Goal: Task Accomplishment & Management: Complete application form

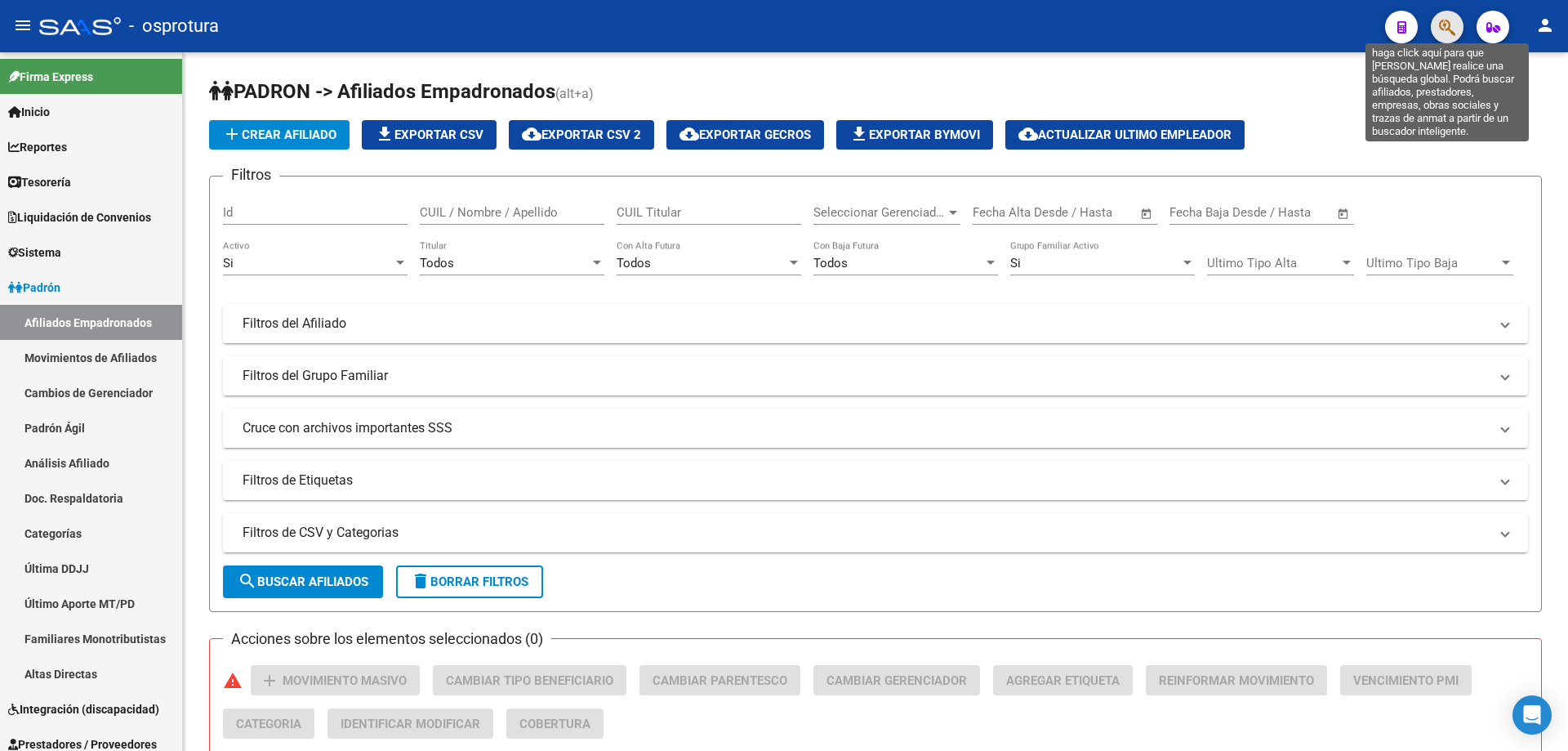
click at [1442, 27] on icon "button" at bounding box center [1447, 28] width 16 height 19
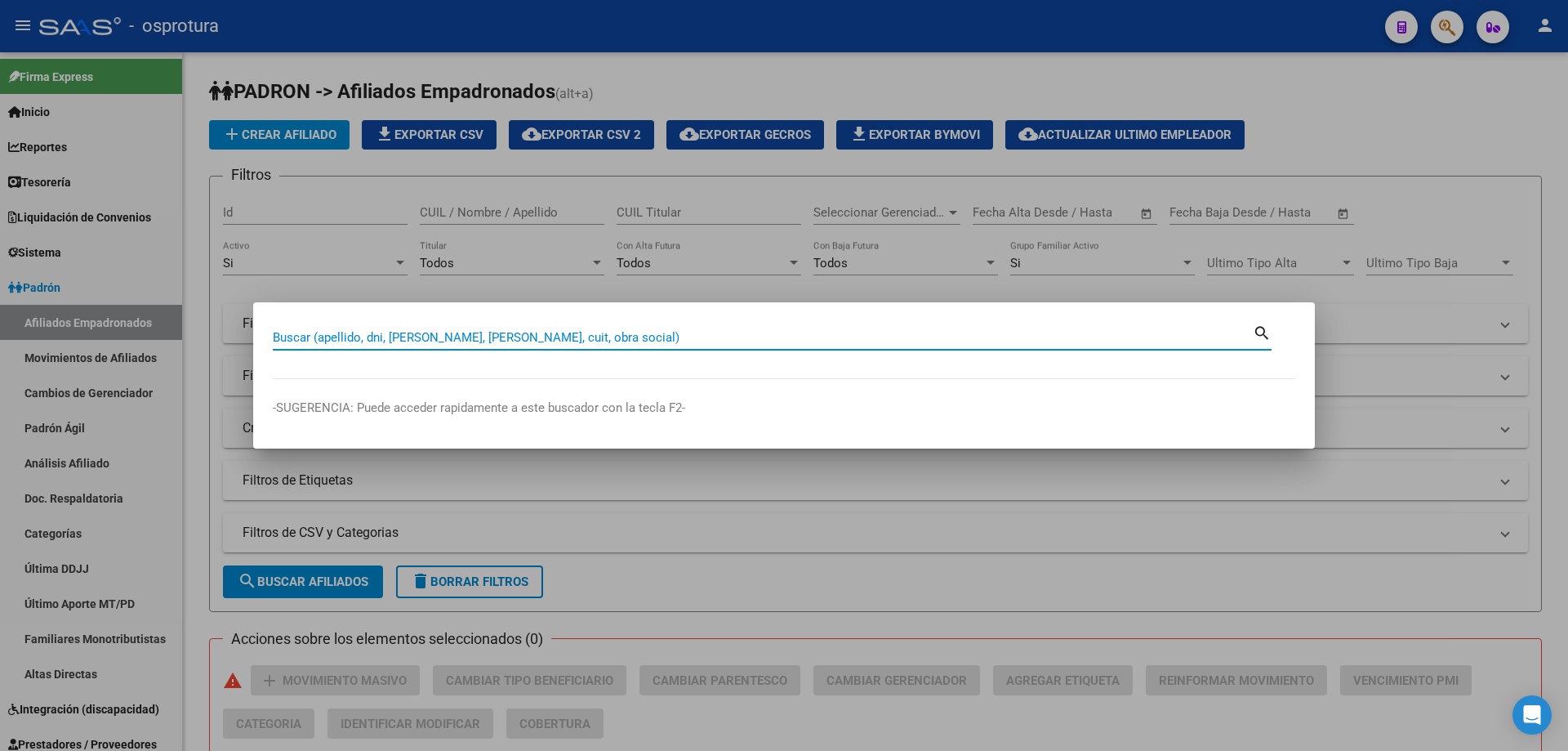
click at [855, 344] on input "Buscar (apellido, dni, [PERSON_NAME], [PERSON_NAME], cuit, obra social)" at bounding box center [762, 337] width 980 height 15
paste input "27-20549481-8"
type input "27205494818"
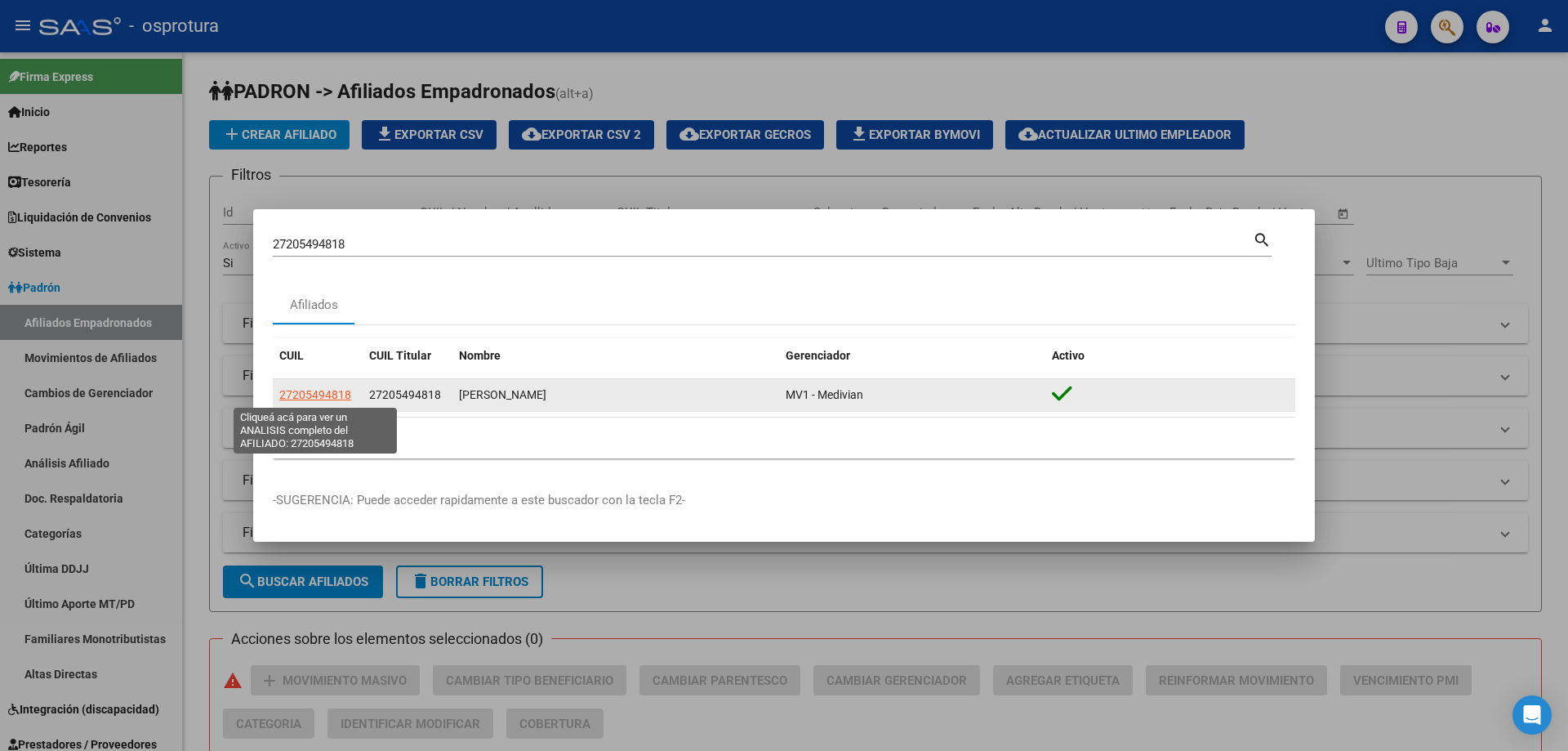
click at [297, 393] on span "27205494818" at bounding box center [315, 394] width 72 height 13
type textarea "27205494818"
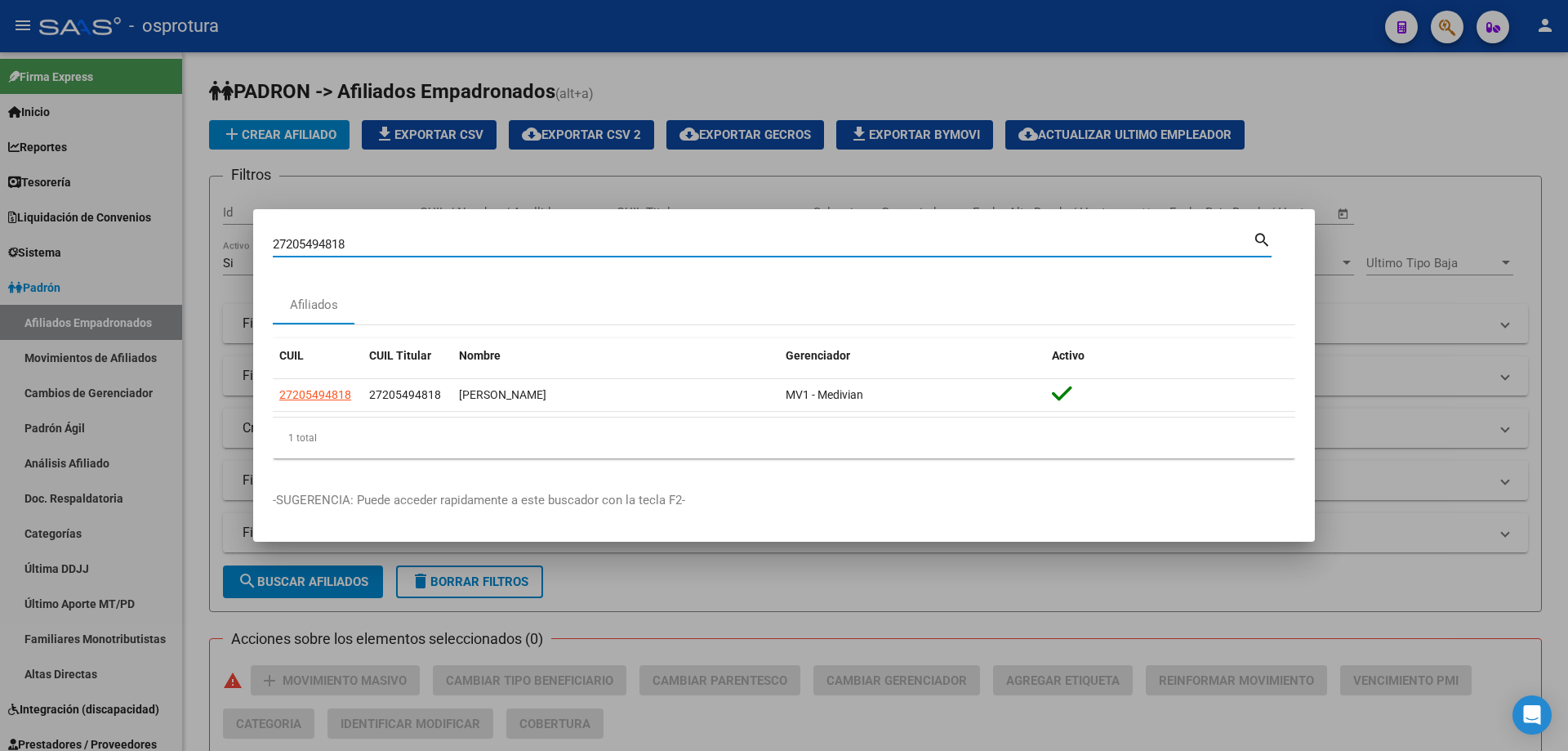
click at [413, 237] on input "27205494818" at bounding box center [762, 244] width 980 height 15
paste input "-20943258-2"
type input "27209432582"
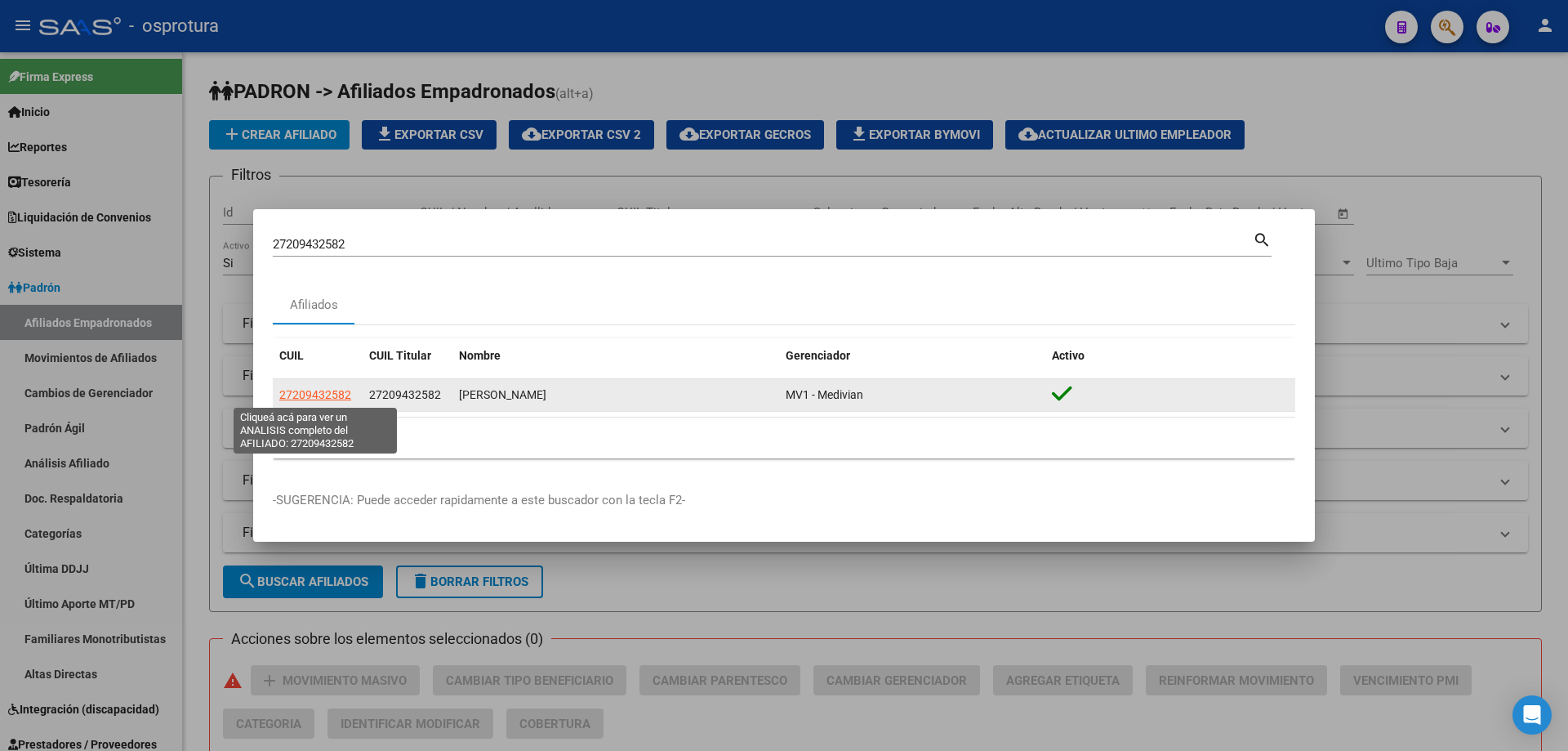
click at [334, 398] on span "27209432582" at bounding box center [315, 394] width 72 height 13
type textarea "27209432582"
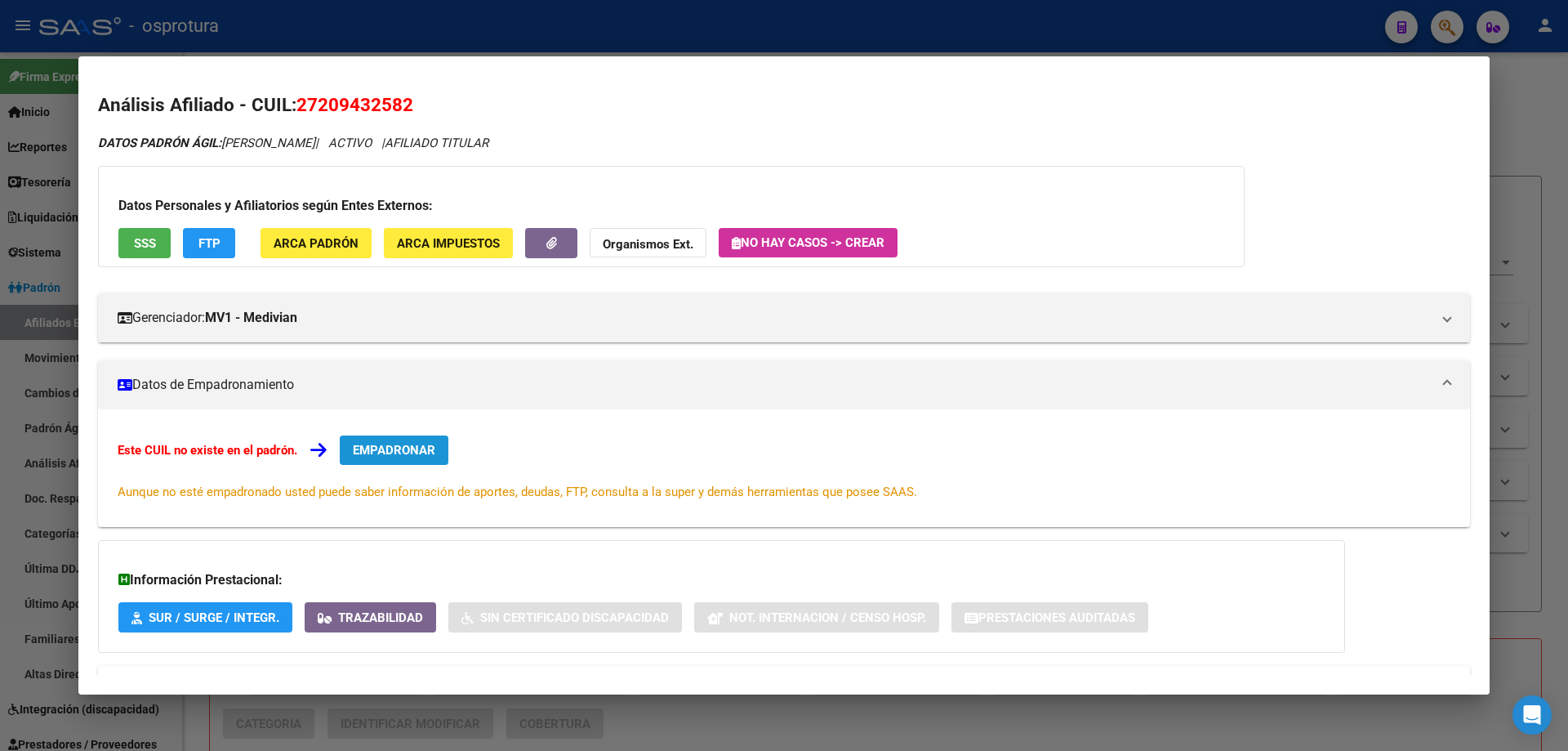
click at [410, 457] on span "EMPADRONAR" at bounding box center [394, 450] width 82 height 15
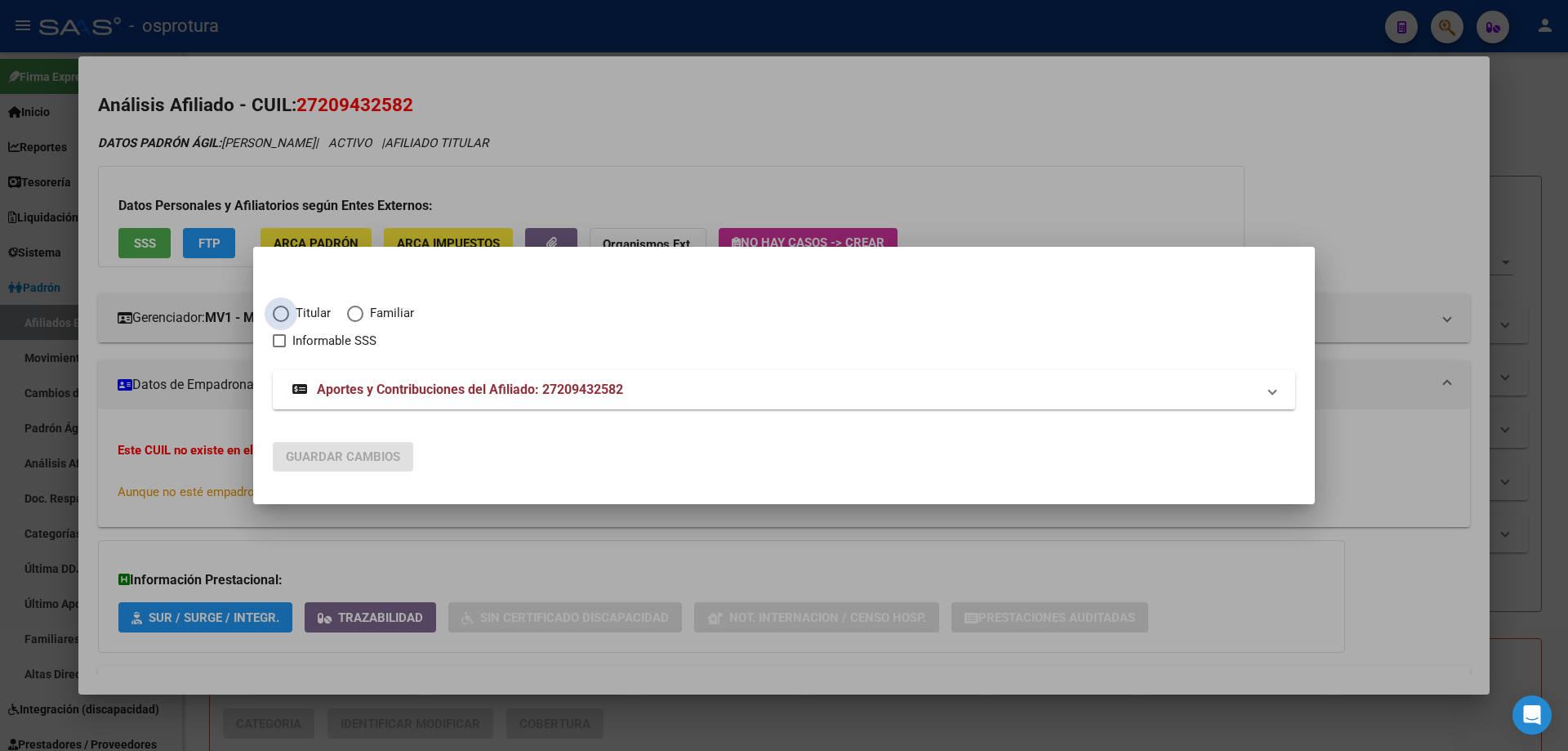
click at [291, 313] on span "Titular" at bounding box center [310, 313] width 42 height 19
click at [289, 313] on input "Titular" at bounding box center [280, 313] width 16 height 16
radio input "true"
checkbox input "true"
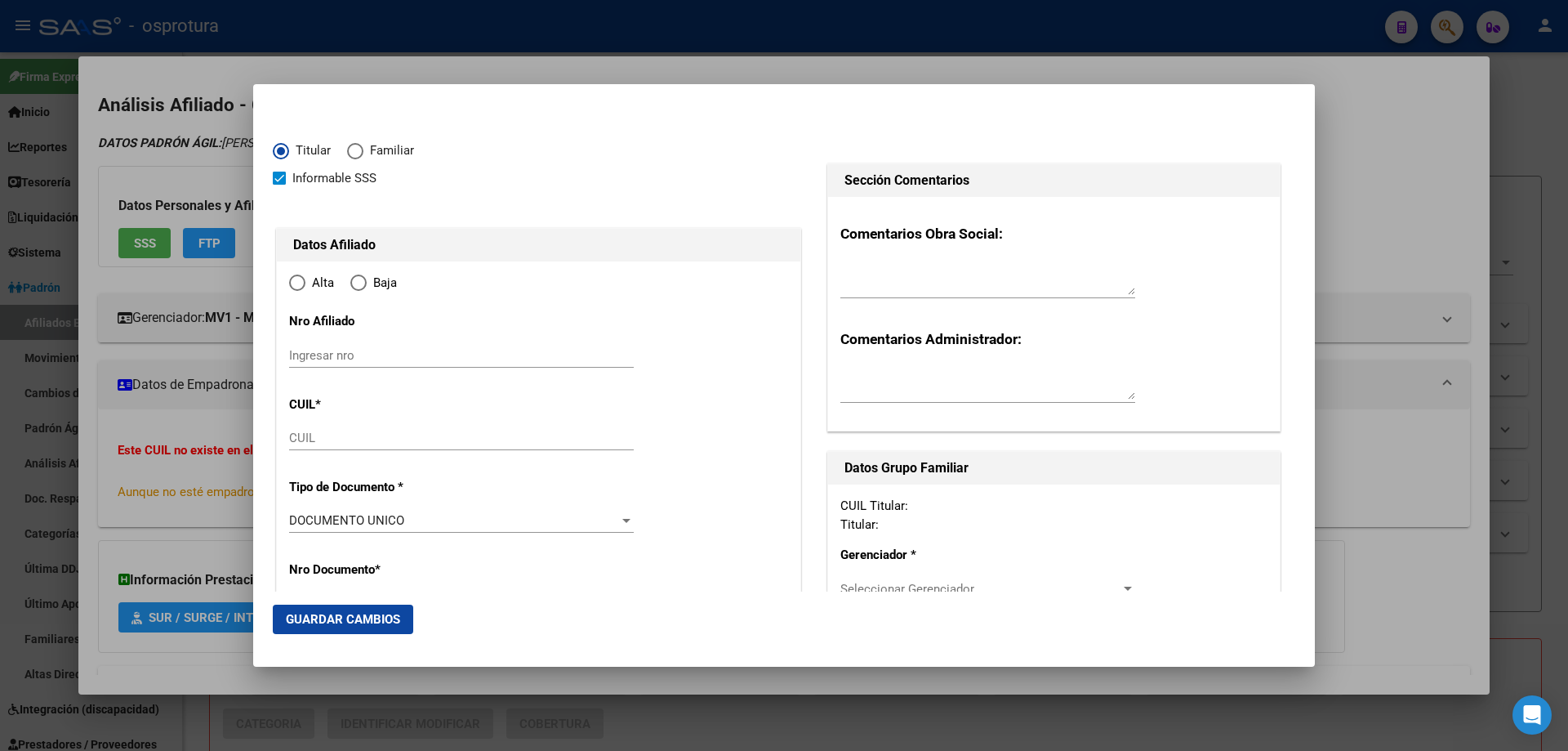
type input "27-20943258-2"
type input "20943258"
type input "MERLO"
type input "[PERSON_NAME]"
type input "[DATE]"
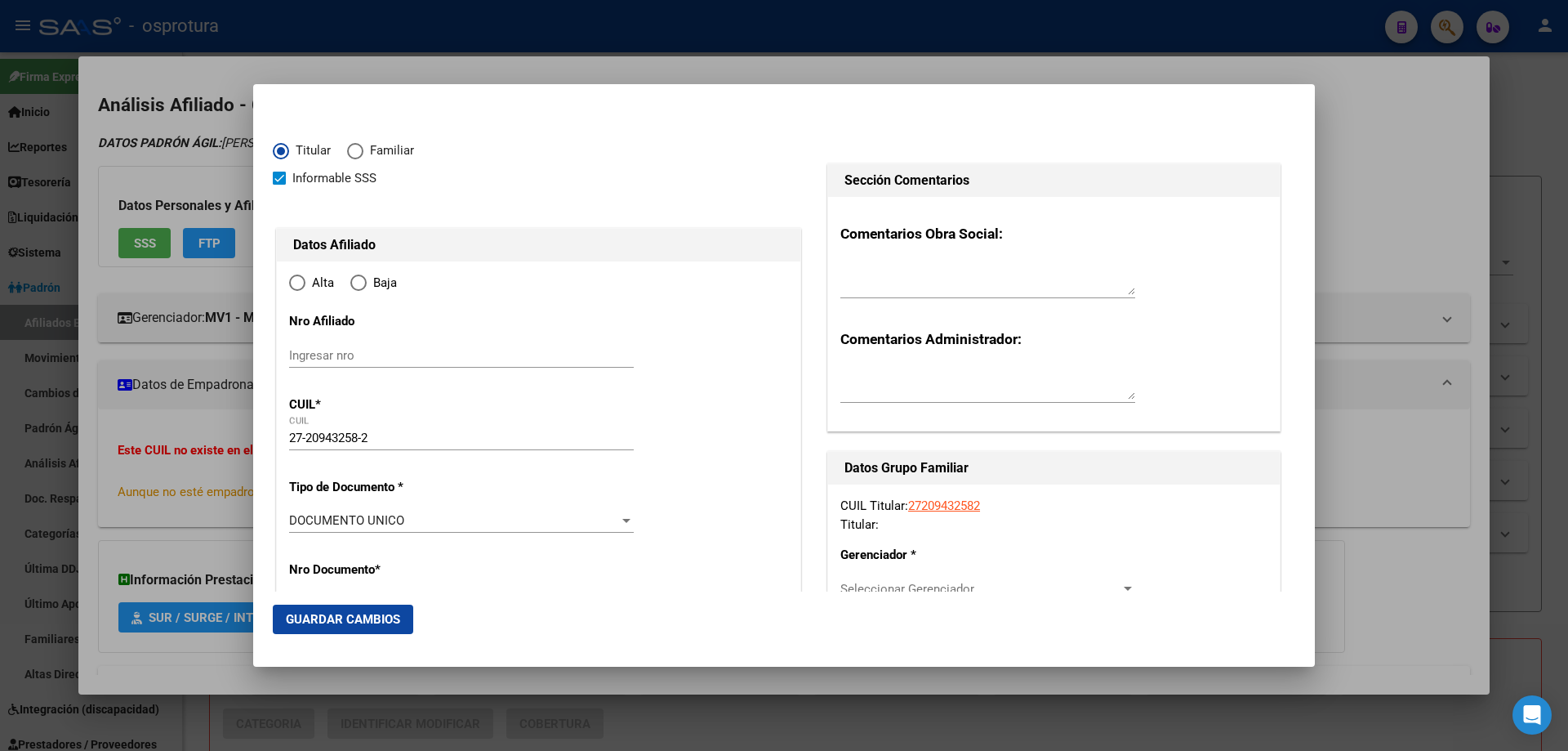
type input "SANTA [DATE]"
type input "5411"
type input "PARISSI"
type input "869"
type input "0"
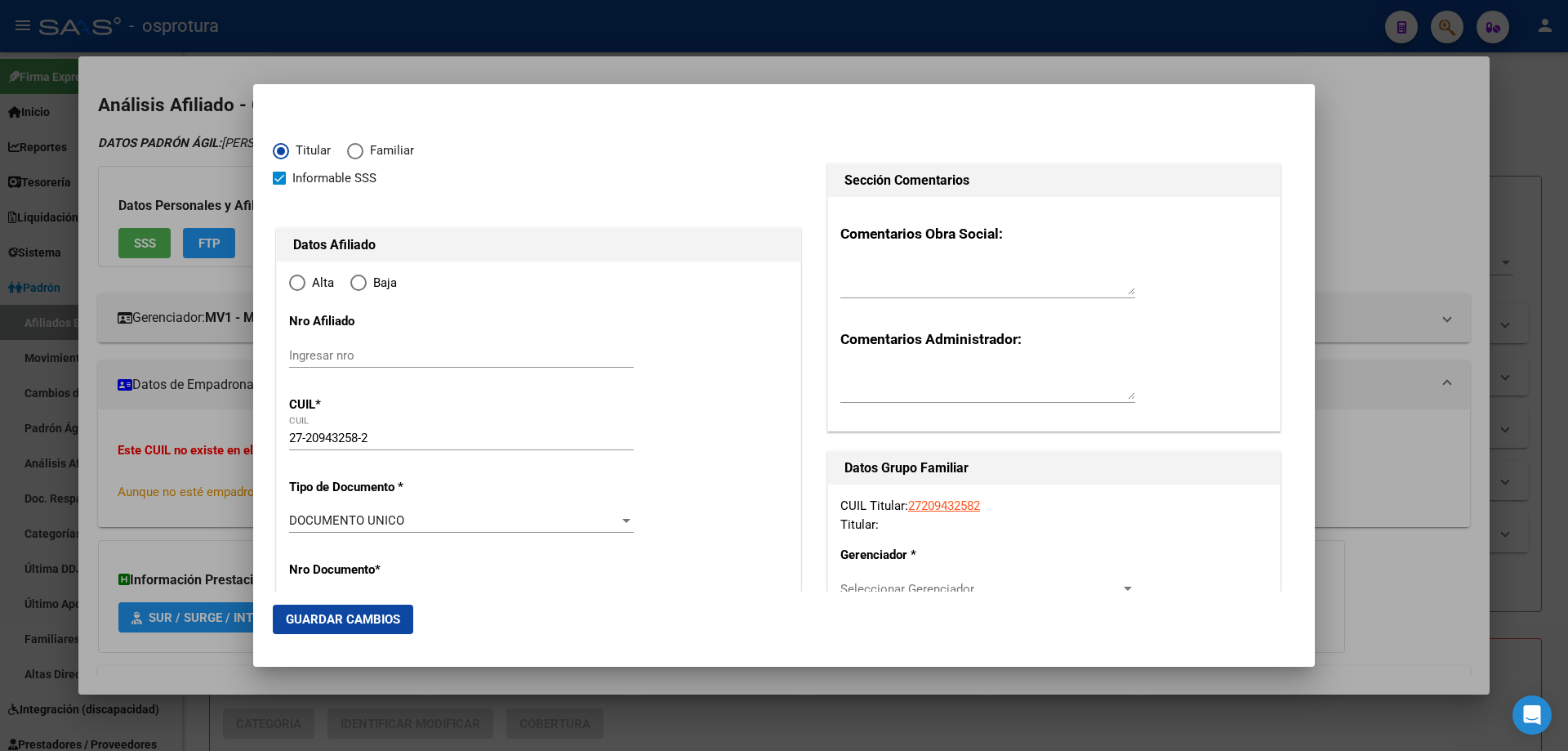
radio input "true"
type input "SANTA [DATE]"
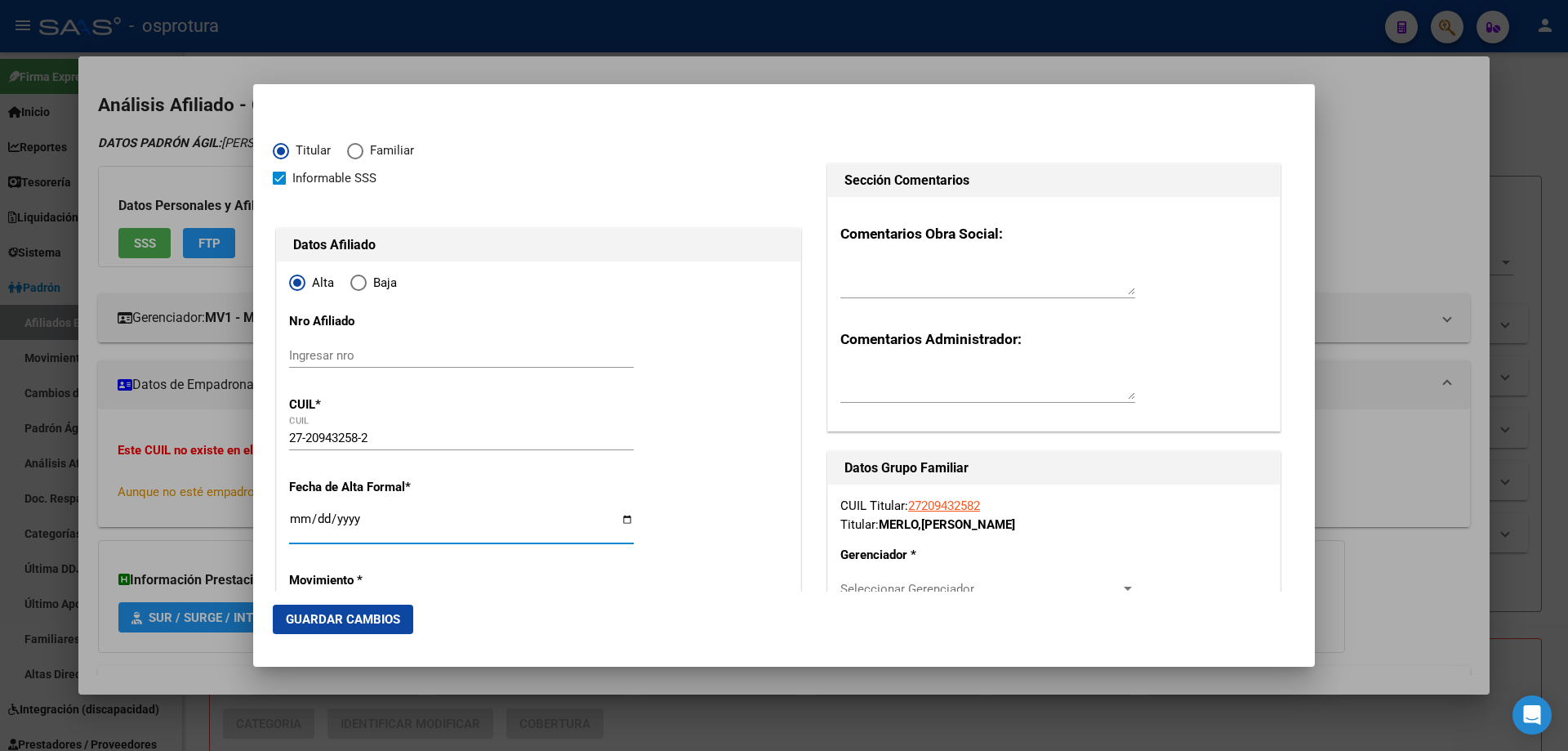
click at [299, 524] on input "Ingresar fecha" at bounding box center [461, 525] width 344 height 26
type input "[DATE]"
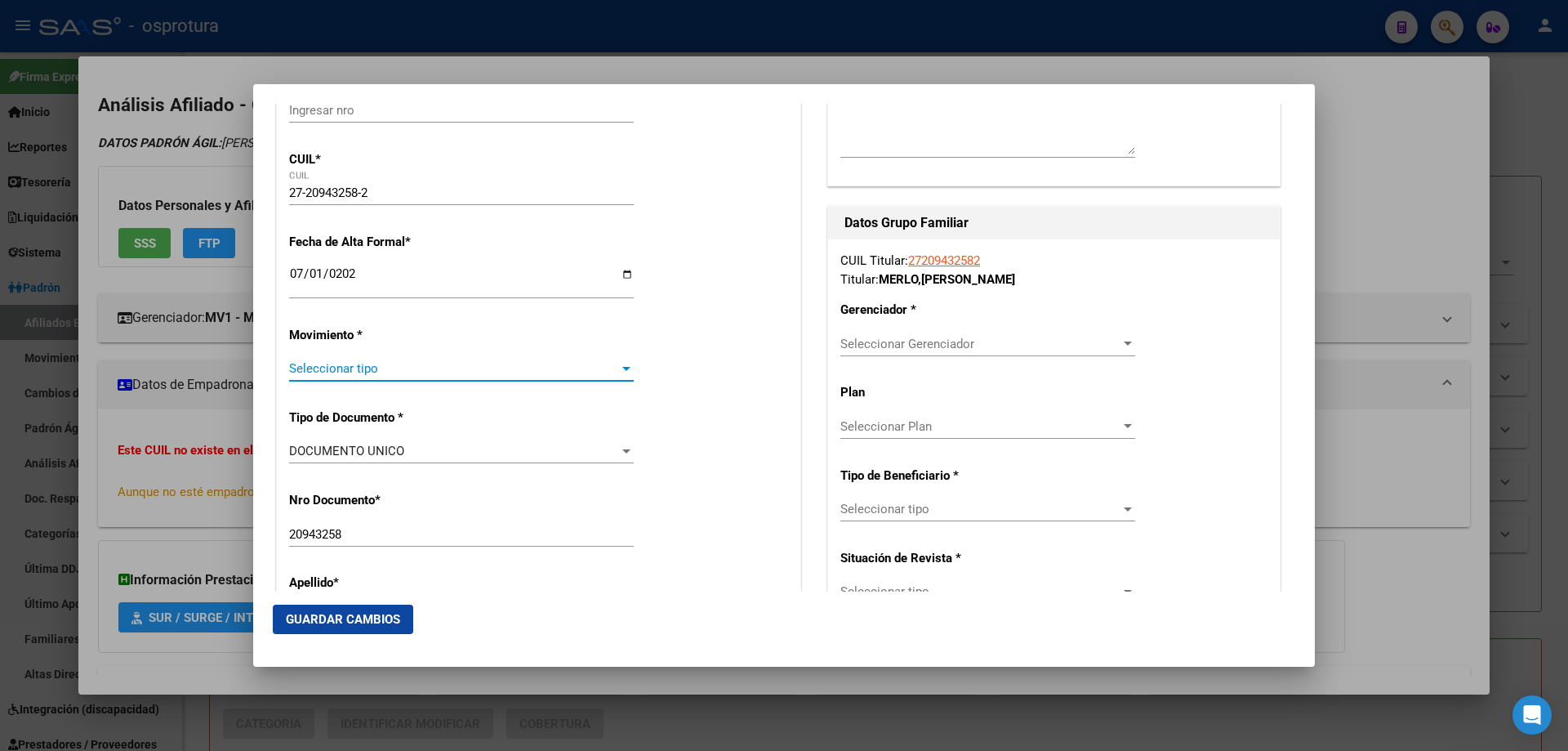
click at [338, 369] on span "Seleccionar tipo" at bounding box center [454, 368] width 330 height 15
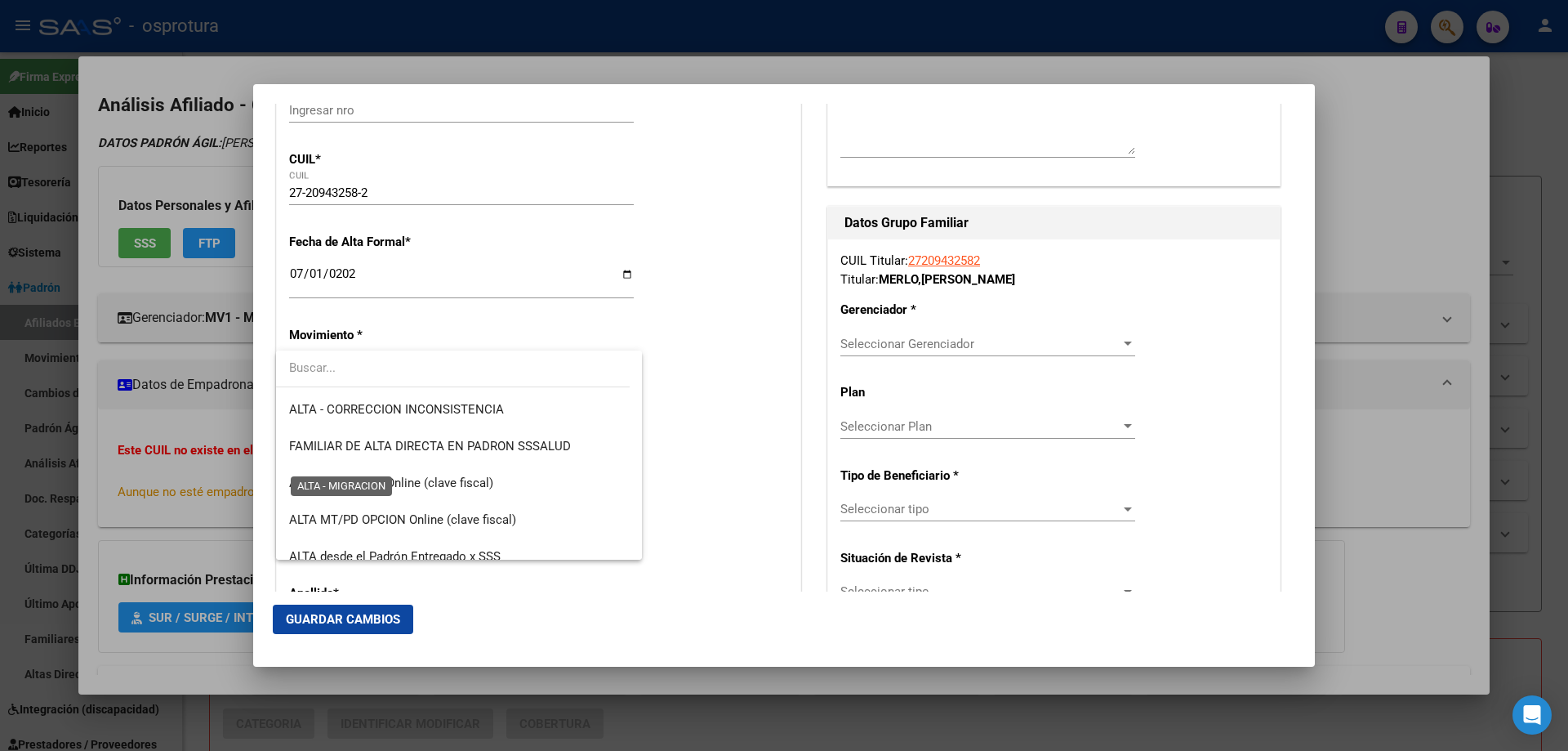
scroll to position [408, 0]
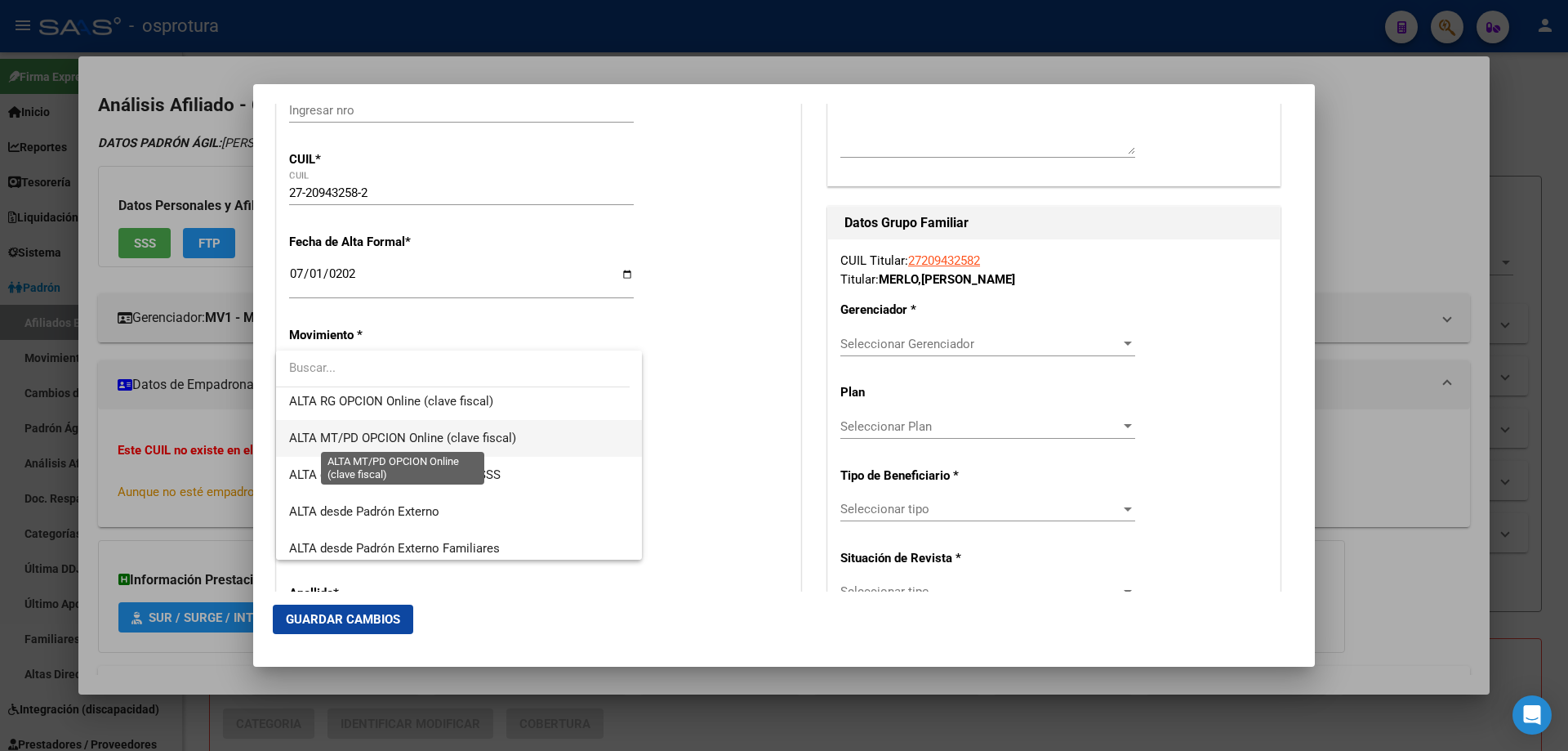
click at [369, 440] on span "ALTA MT/PD OPCION Online (clave fiscal)" at bounding box center [403, 438] width 227 height 15
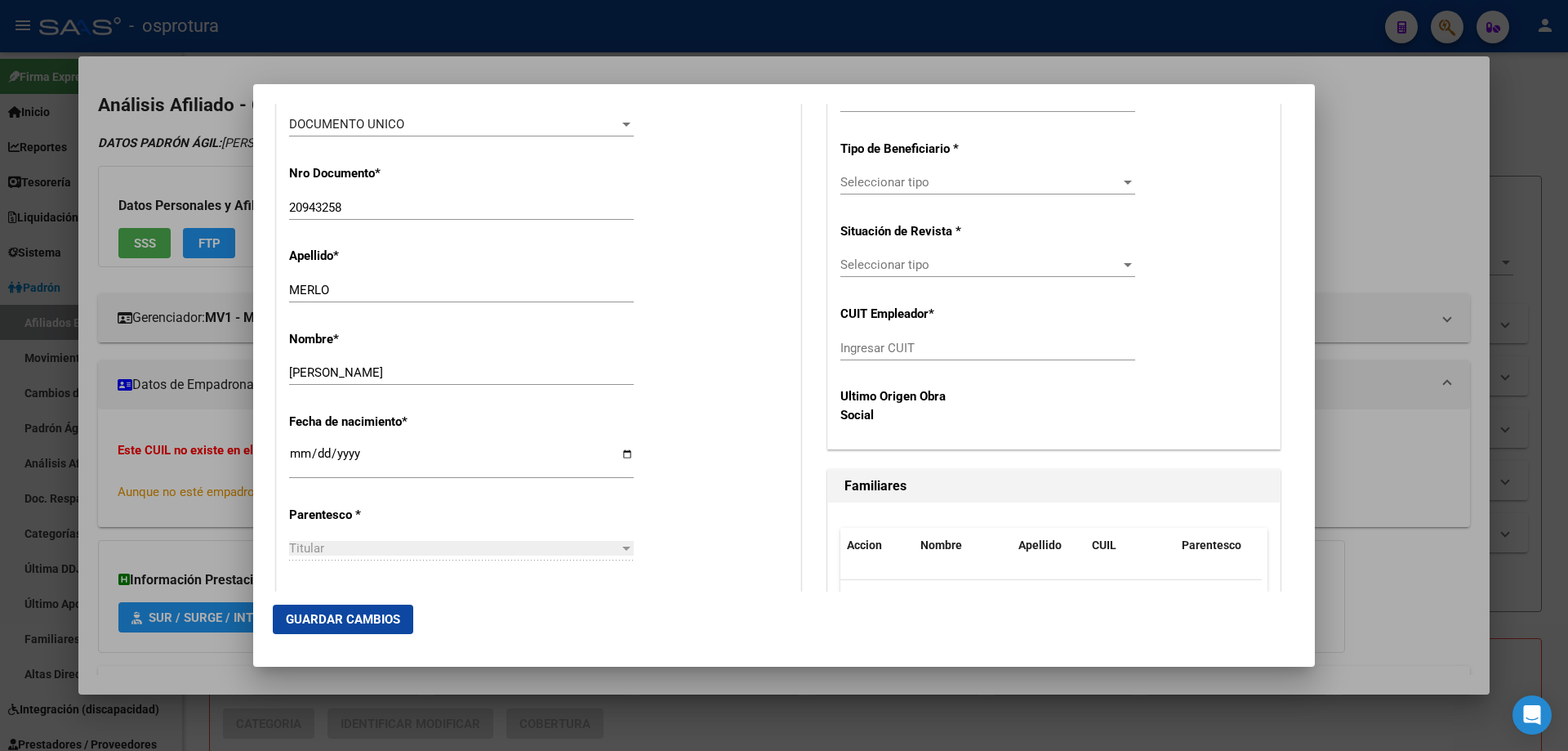
scroll to position [654, 0]
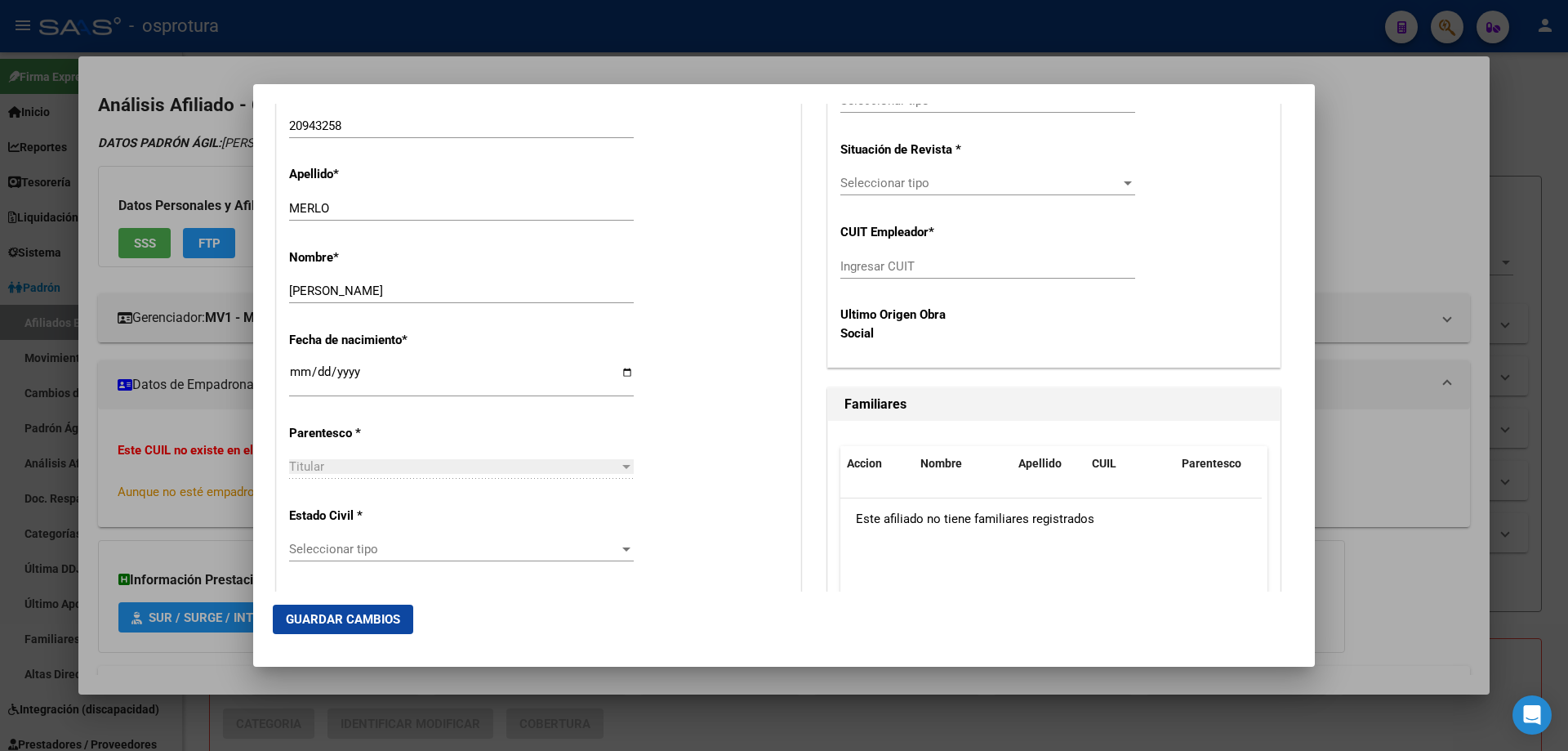
click at [357, 561] on div "Seleccionar tipo Seleccionar tipo" at bounding box center [461, 549] width 344 height 24
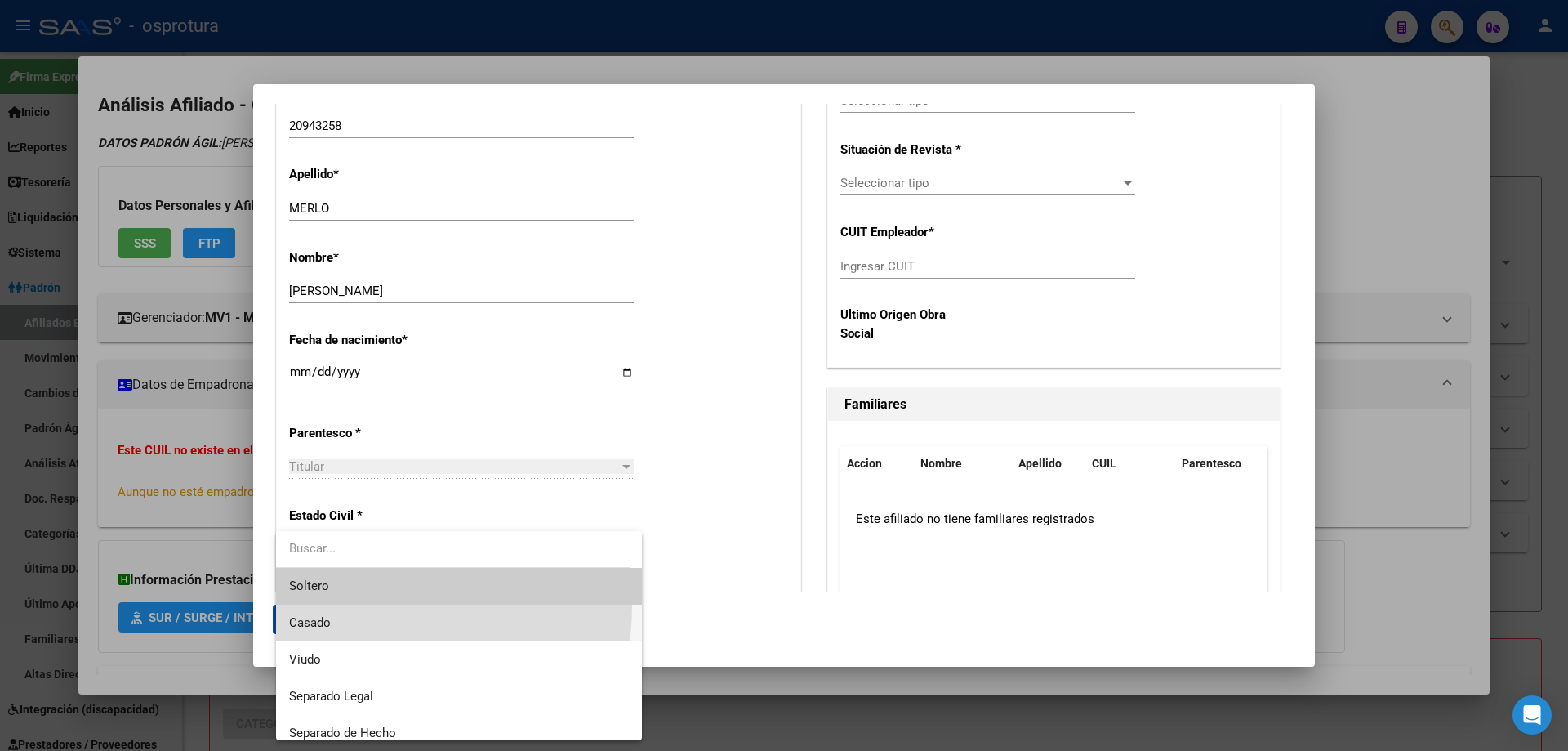
click at [354, 605] on span "Casado" at bounding box center [458, 623] width 339 height 36
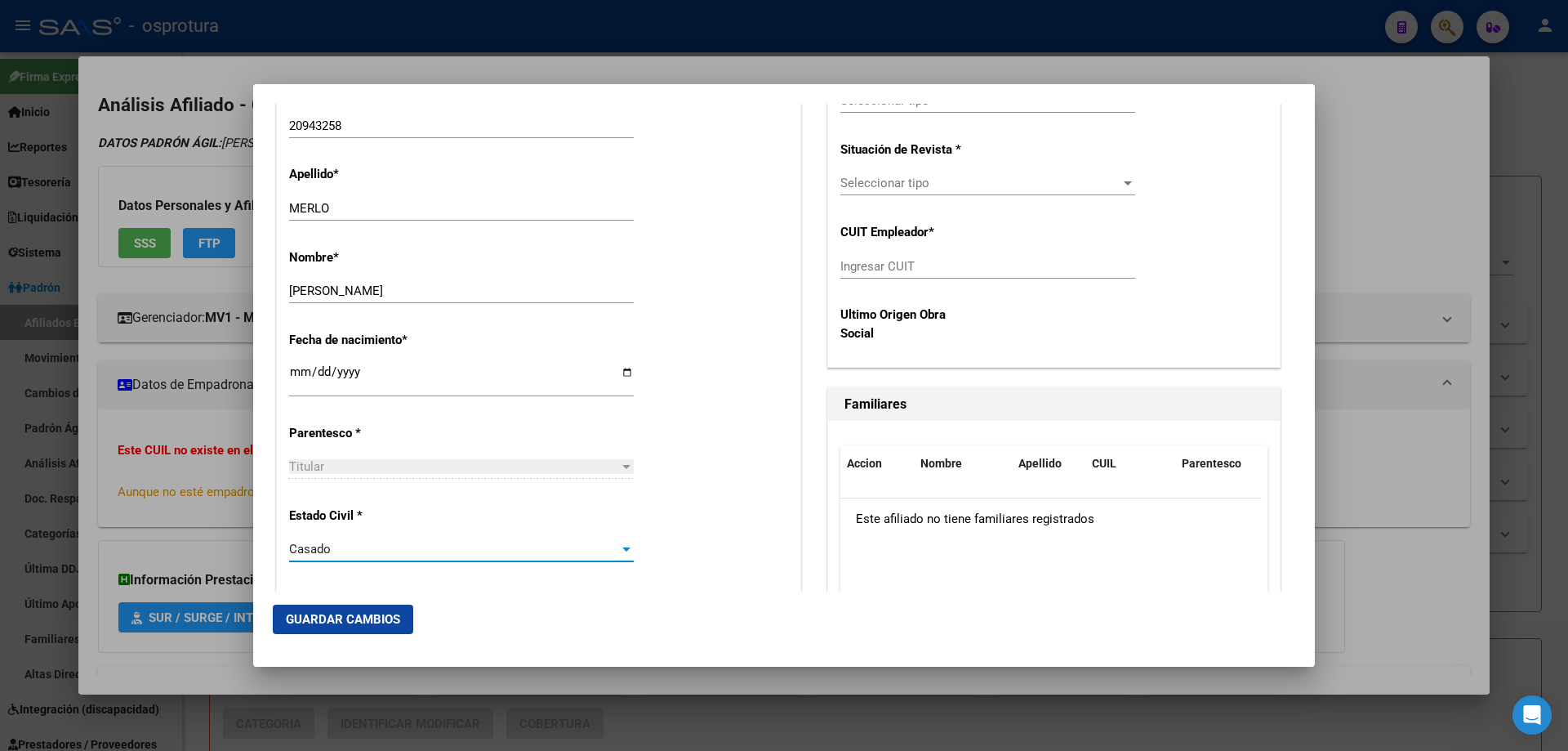
click at [349, 551] on div "Casado" at bounding box center [454, 549] width 330 height 15
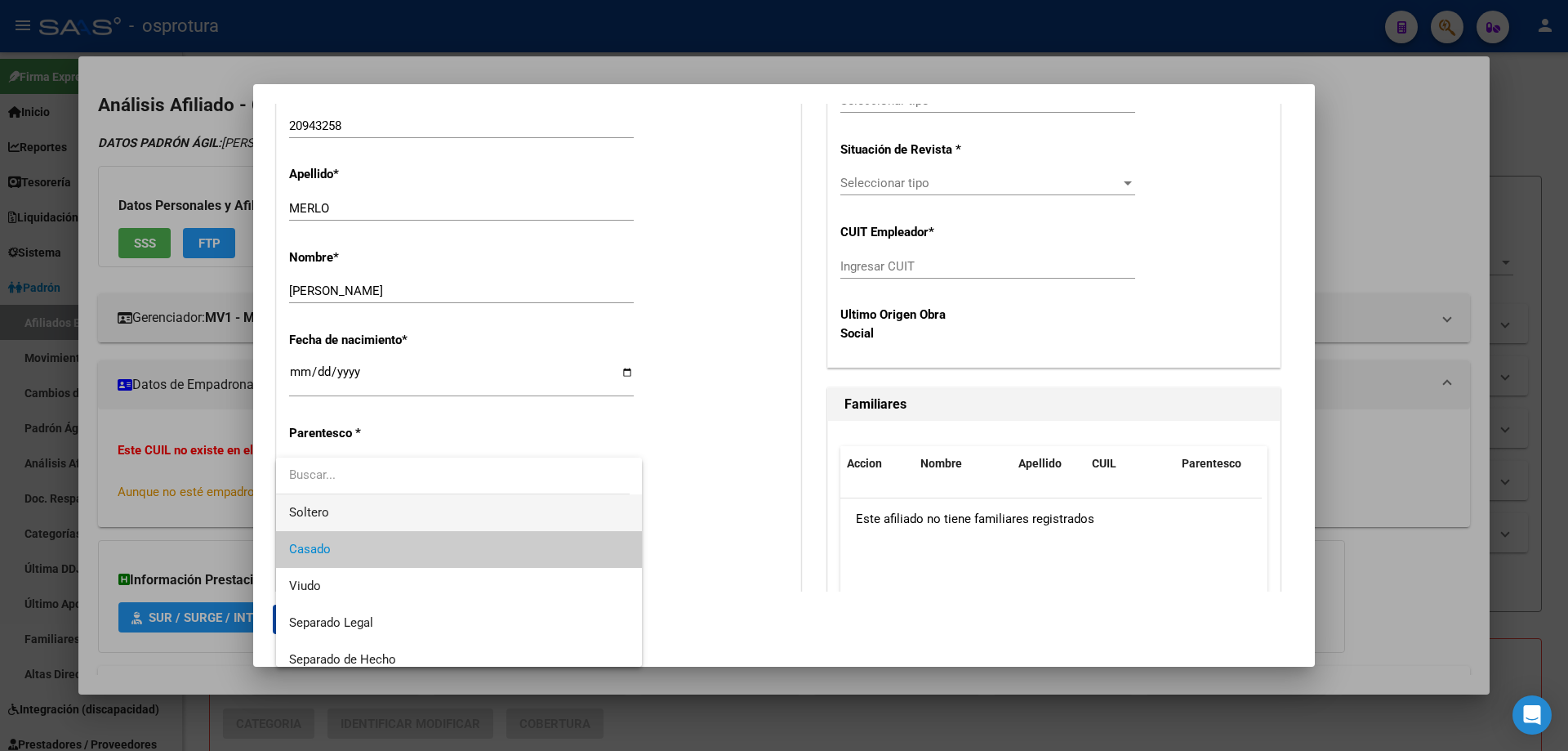
click at [325, 494] on span "Soltero" at bounding box center [458, 512] width 339 height 36
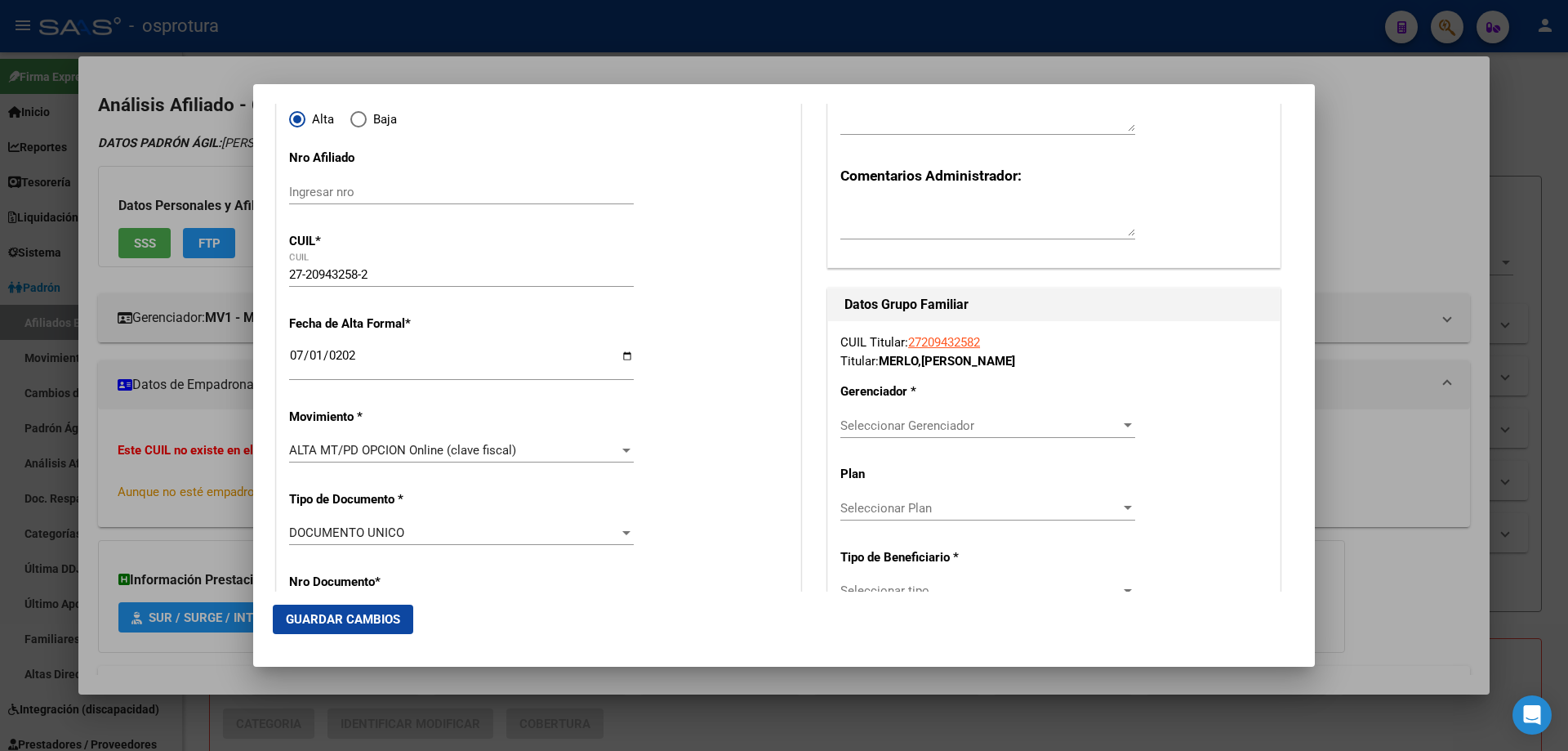
scroll to position [245, 0]
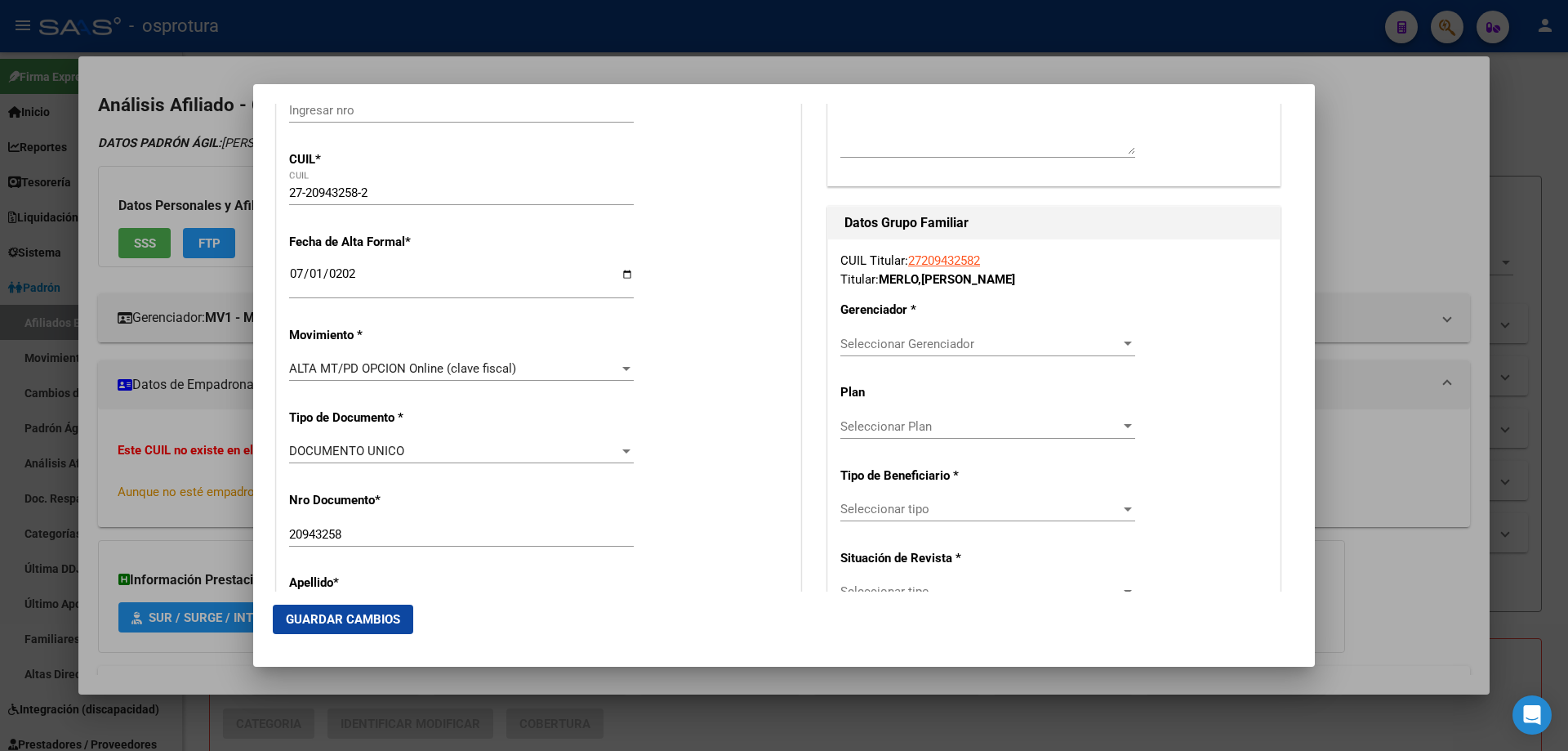
click at [900, 339] on span "Seleccionar Gerenciador" at bounding box center [980, 344] width 280 height 15
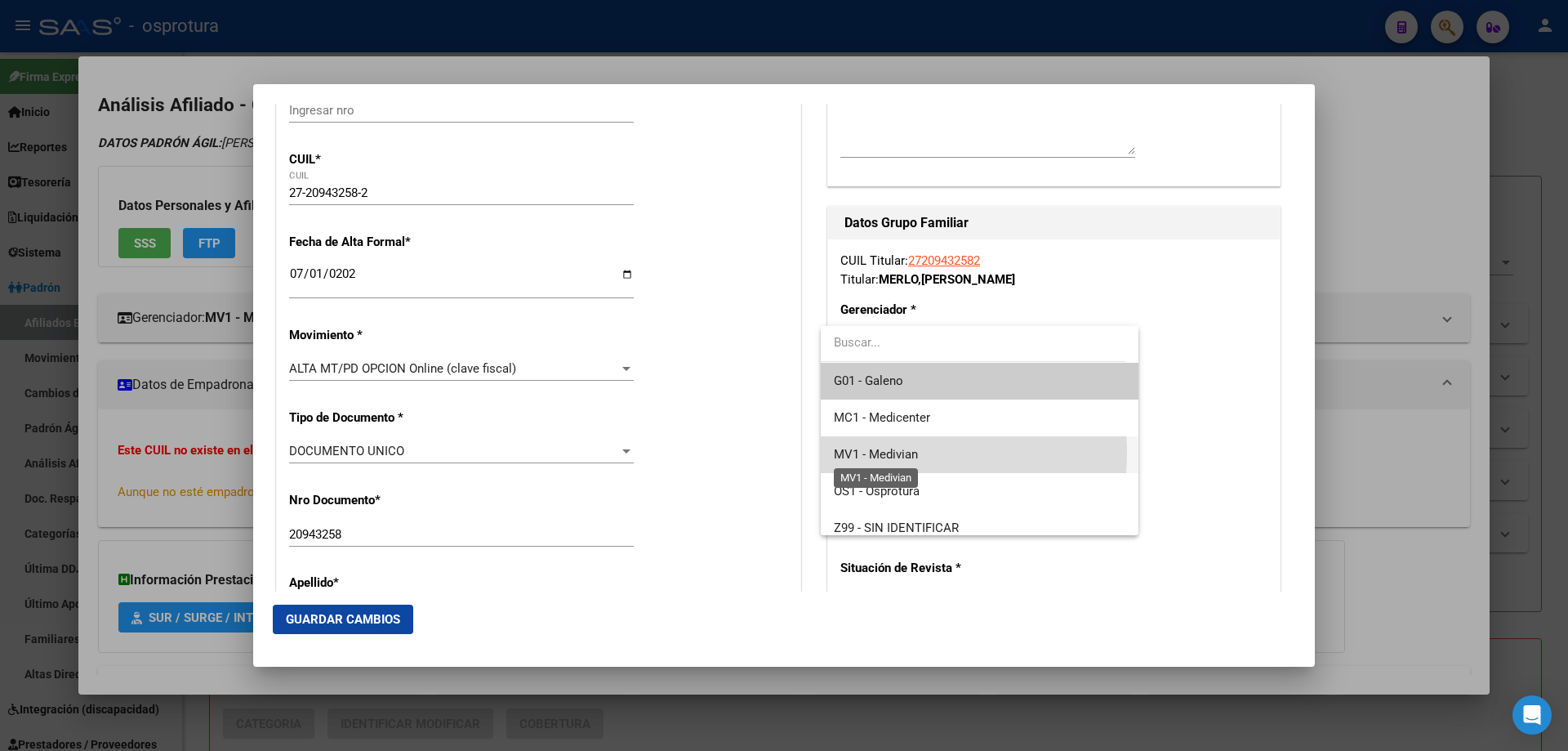
click at [913, 452] on span "MV1 - Medivian" at bounding box center [876, 454] width 84 height 15
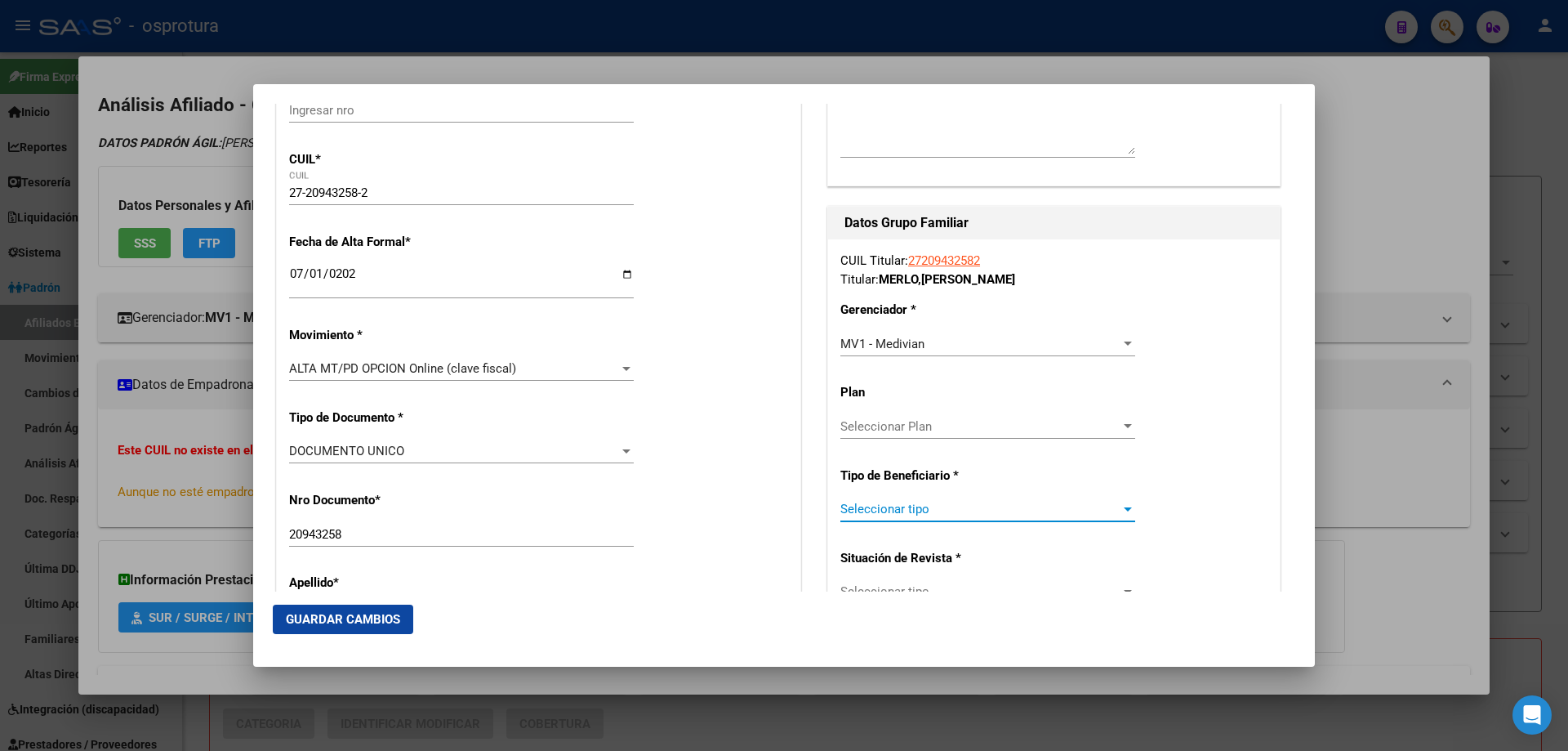
click at [908, 511] on span "Seleccionar tipo" at bounding box center [980, 509] width 280 height 15
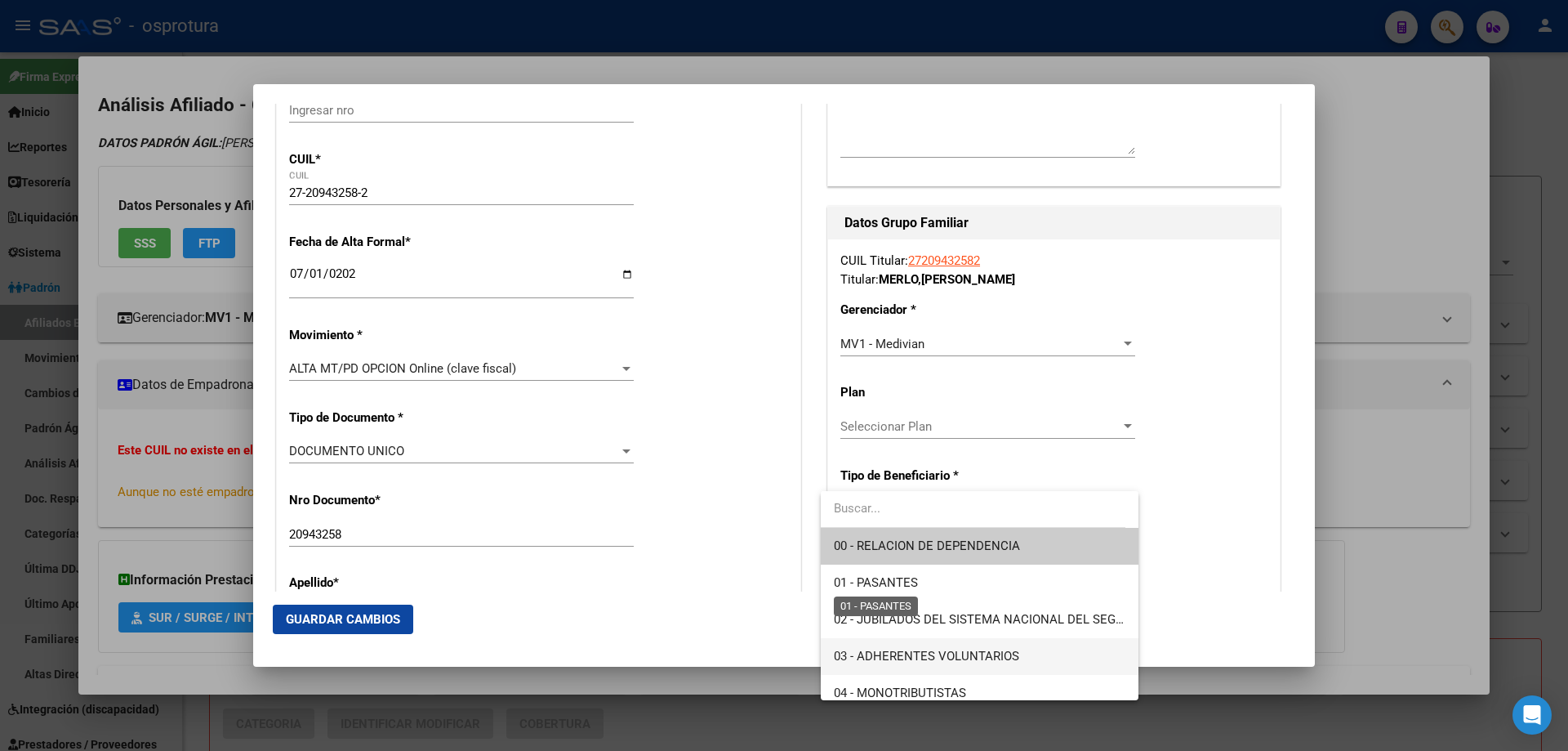
scroll to position [163, 0]
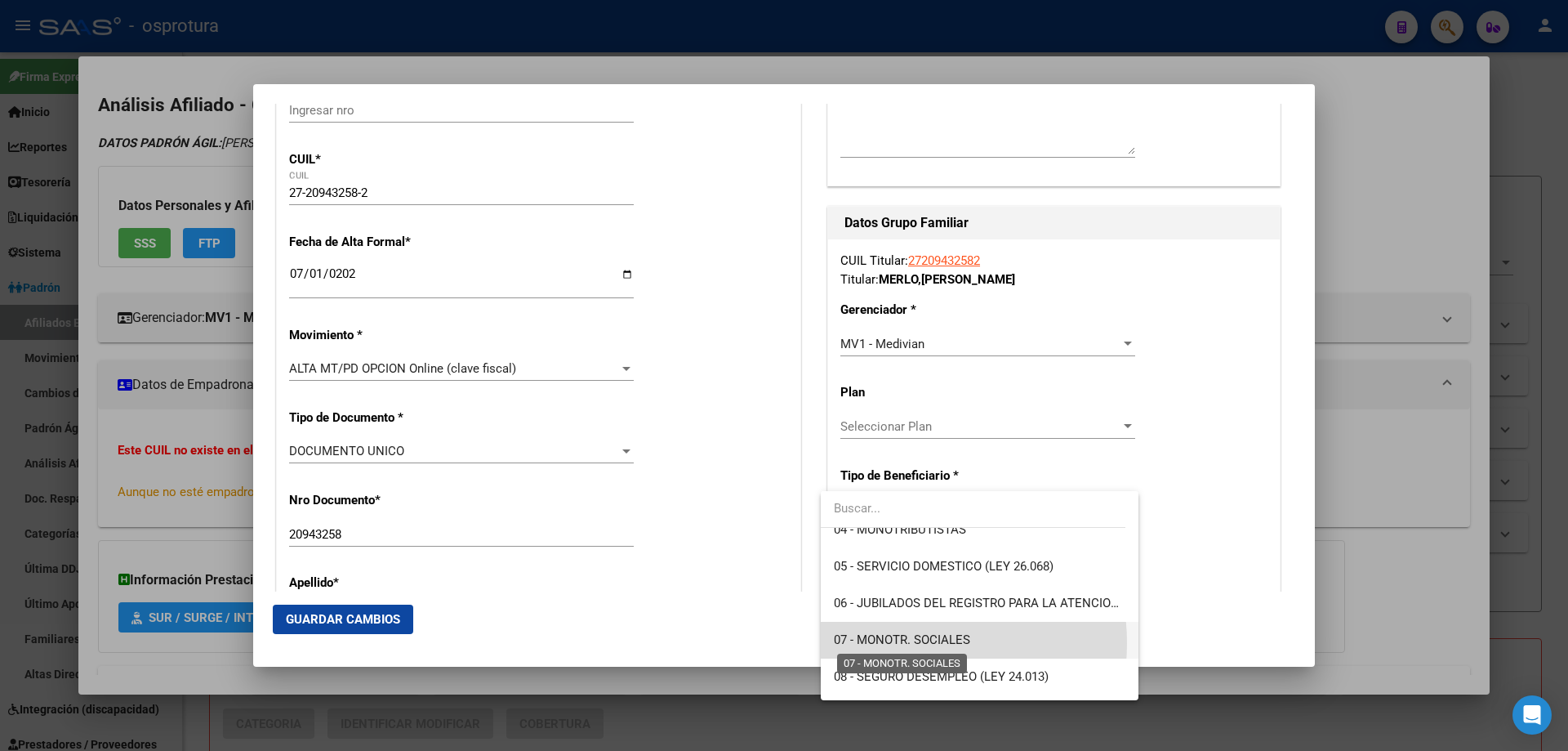
click at [898, 643] on span "07 - MONOTR. SOCIALES" at bounding box center [902, 639] width 136 height 15
type input "27-20943258-2"
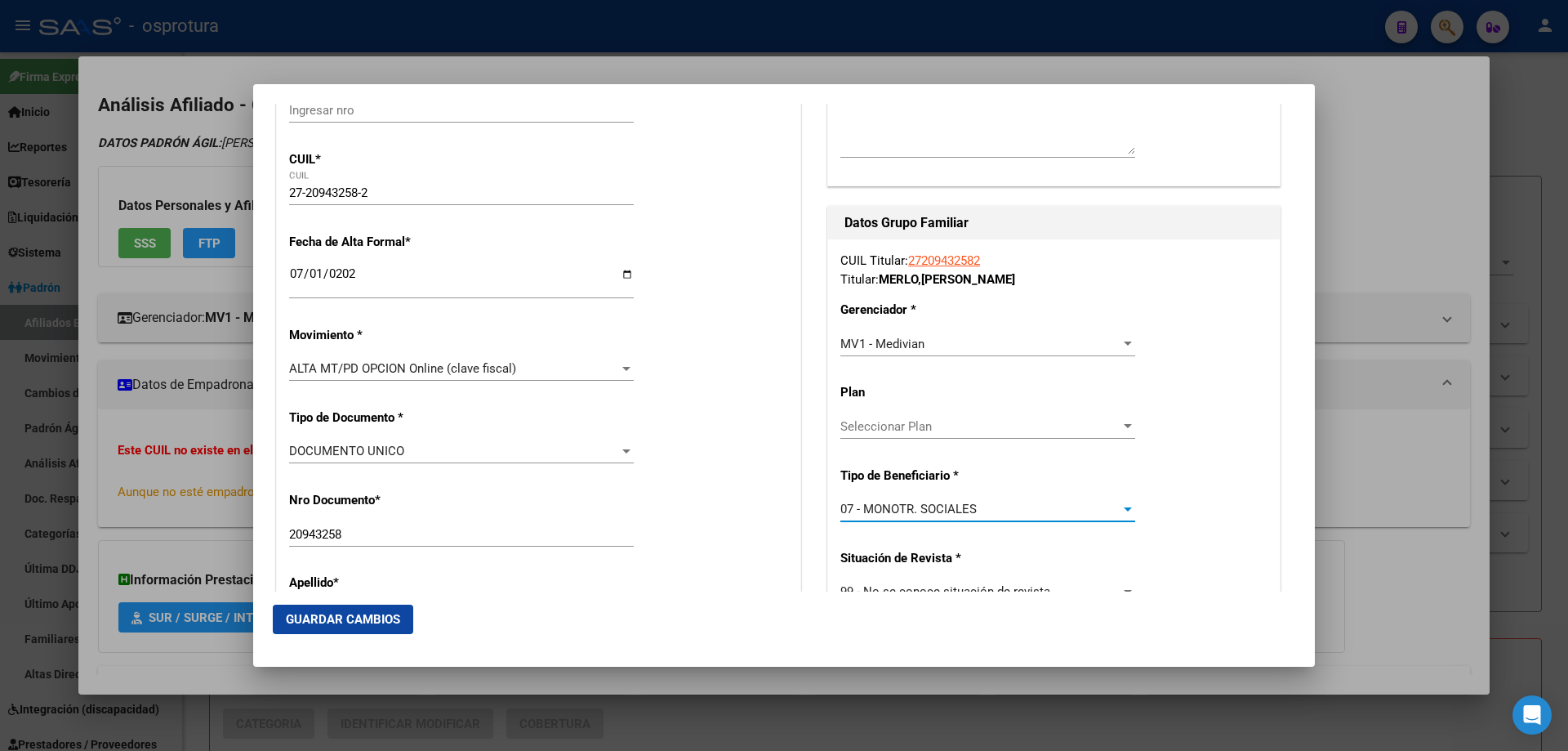
click at [359, 616] on span "Guardar Cambios" at bounding box center [343, 619] width 115 height 15
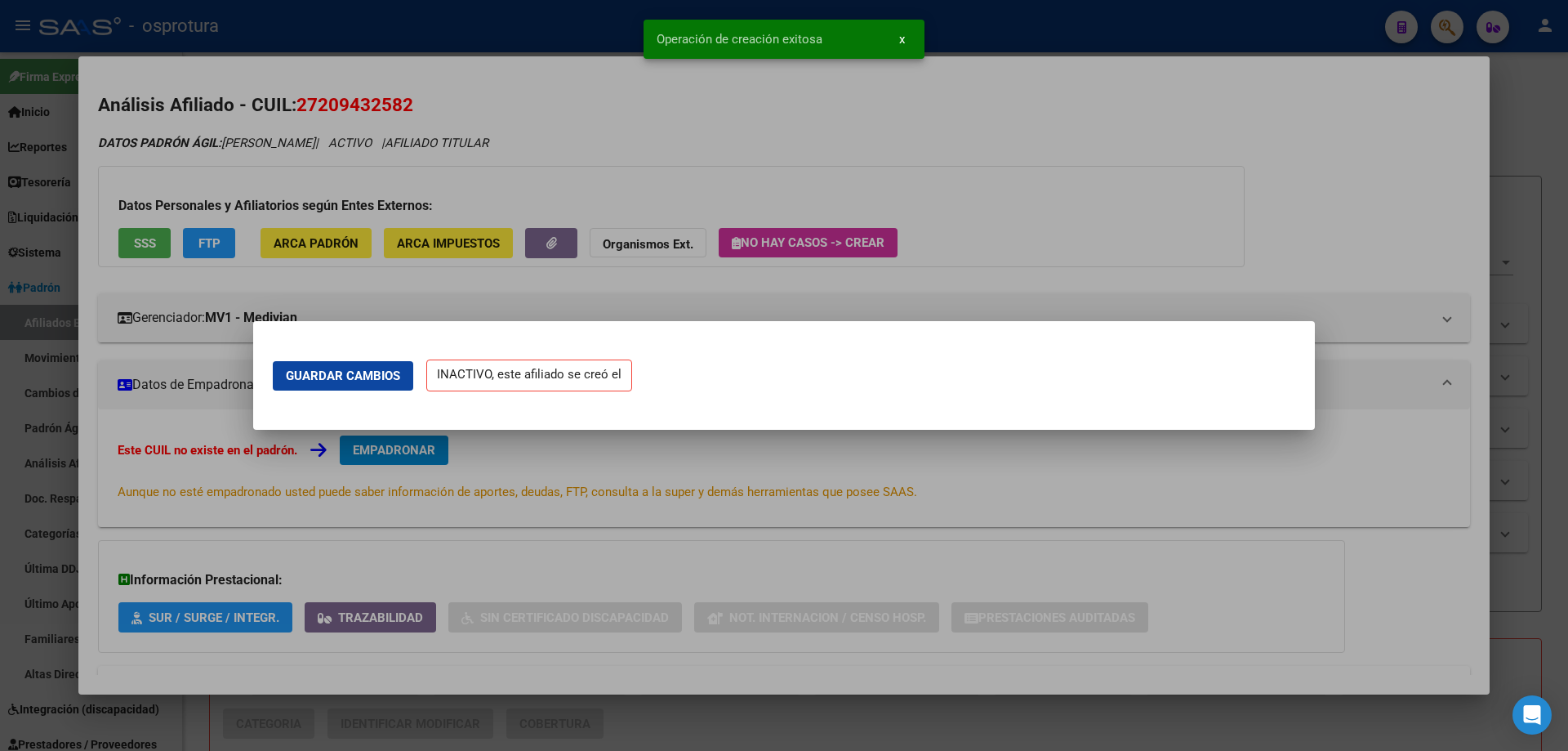
scroll to position [0, 0]
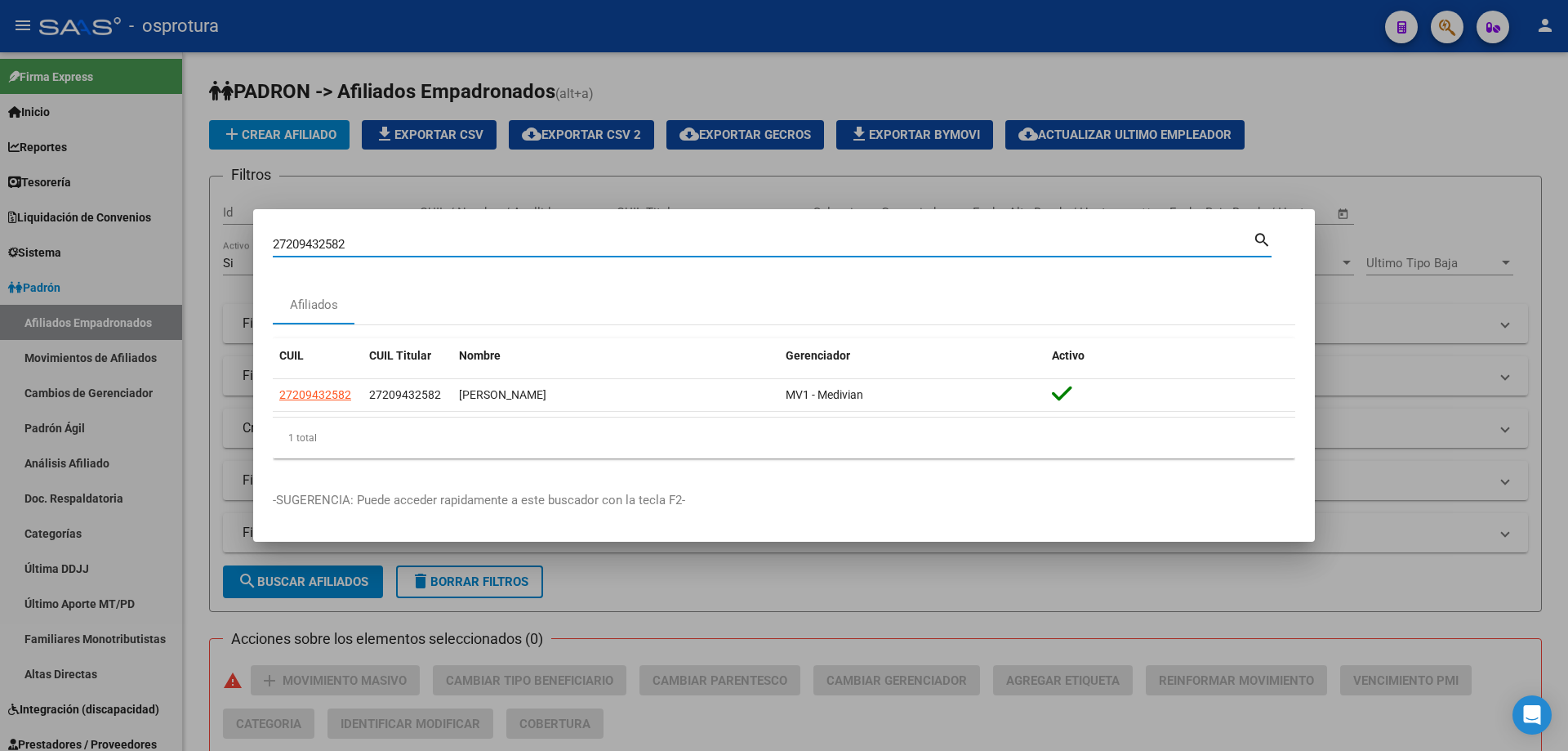
click at [417, 247] on input "27209432582" at bounding box center [762, 244] width 980 height 15
paste input "-21016624-1"
type input "27210166241"
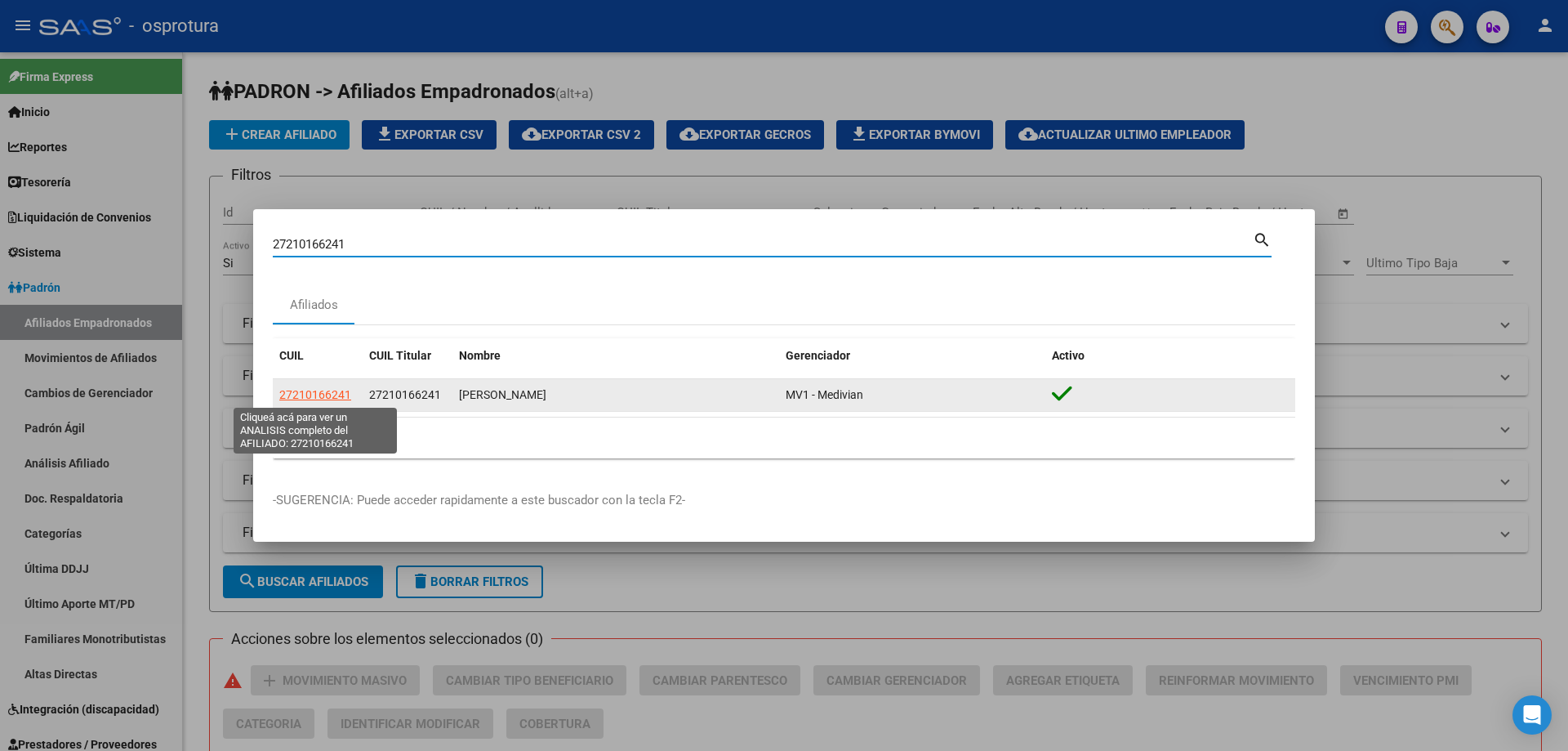
click at [315, 395] on span "27210166241" at bounding box center [315, 394] width 72 height 13
type textarea "27210166241"
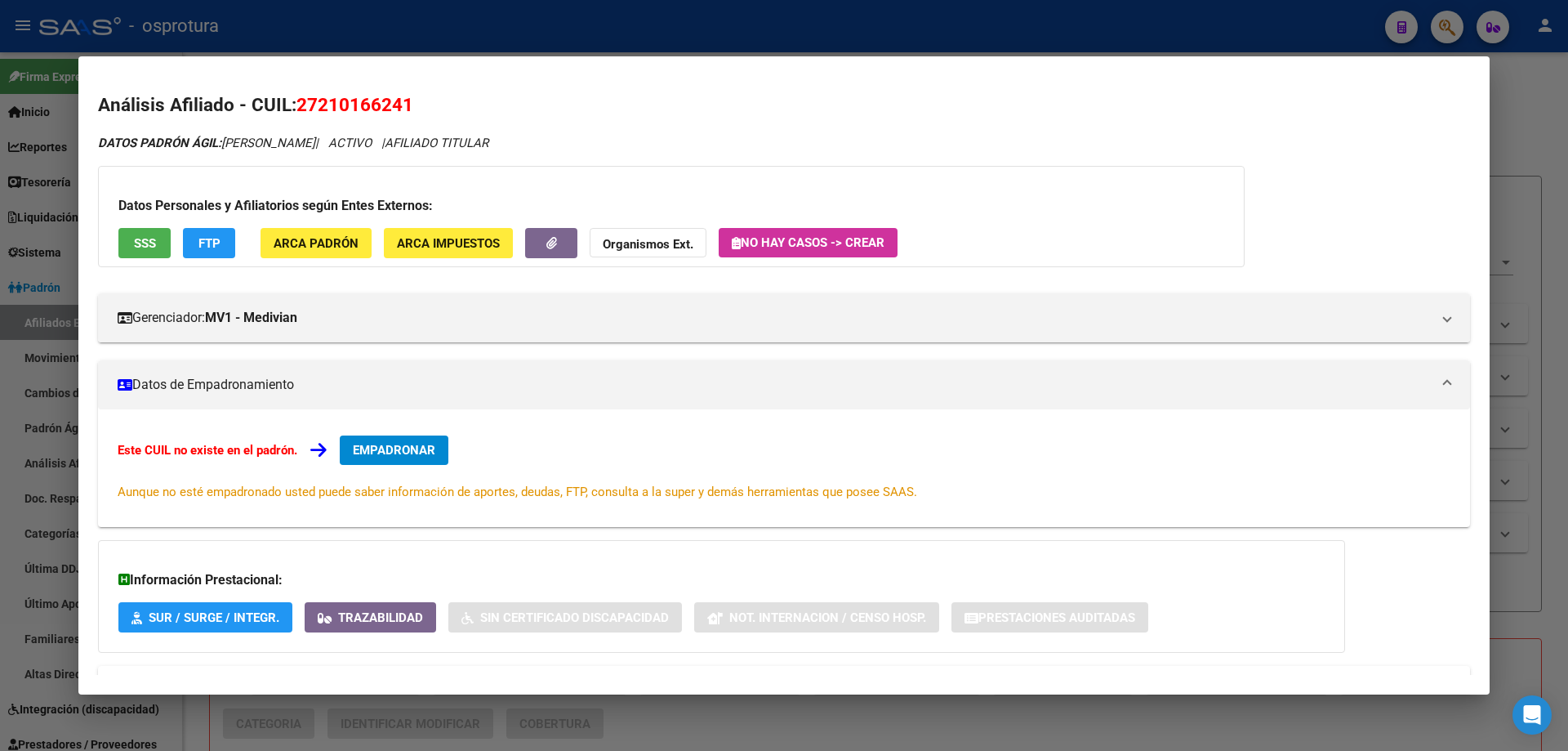
click at [390, 467] on div "Este CUIL no existe en el padrón. EMPADRONAR Aunque no esté empadronado usted p…" at bounding box center [784, 468] width 1333 height 65
click at [388, 452] on span "EMPADRONAR" at bounding box center [394, 450] width 82 height 15
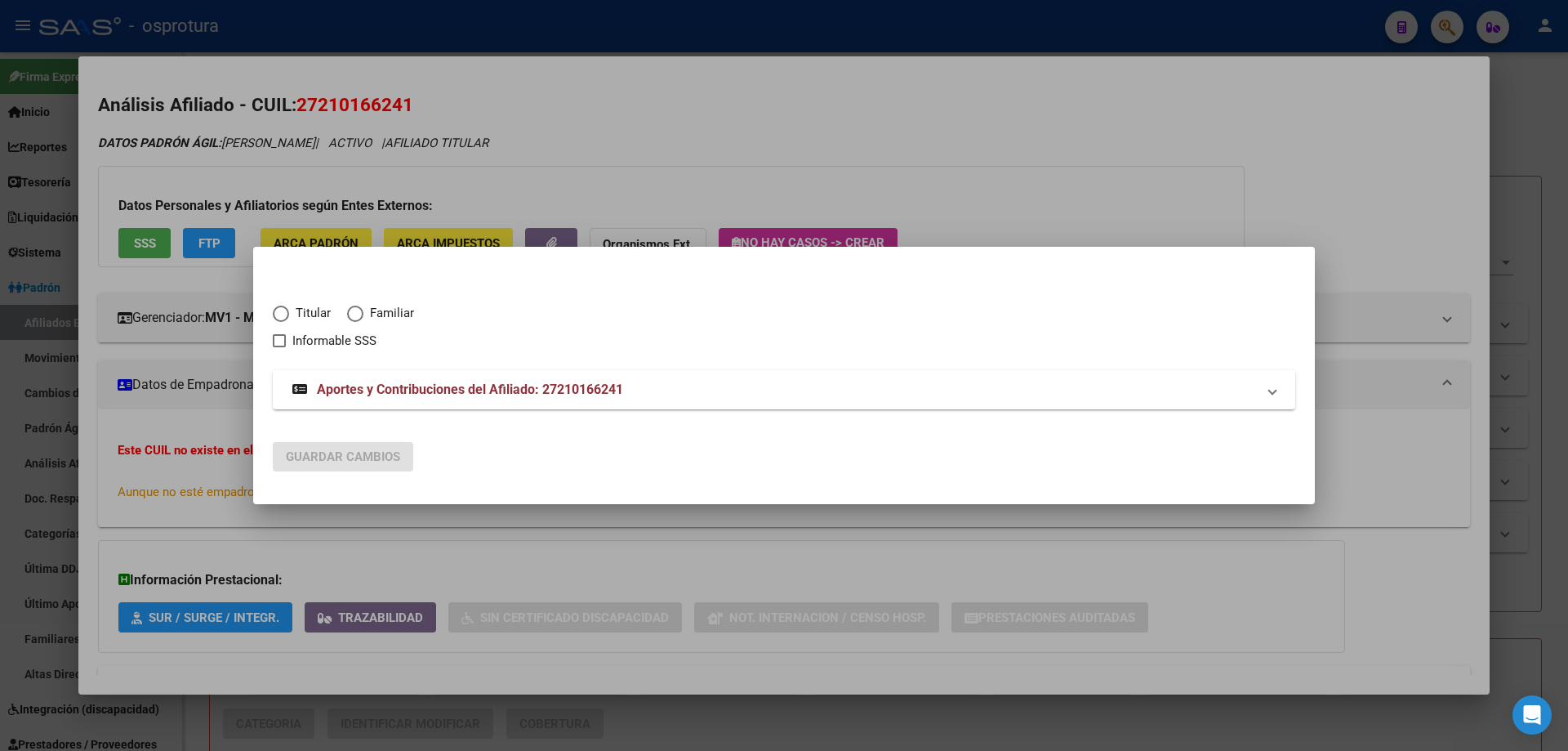
click at [283, 318] on span "Elija una opción" at bounding box center [280, 313] width 16 height 16
click at [283, 318] on input "Titular" at bounding box center [280, 313] width 16 height 16
radio input "true"
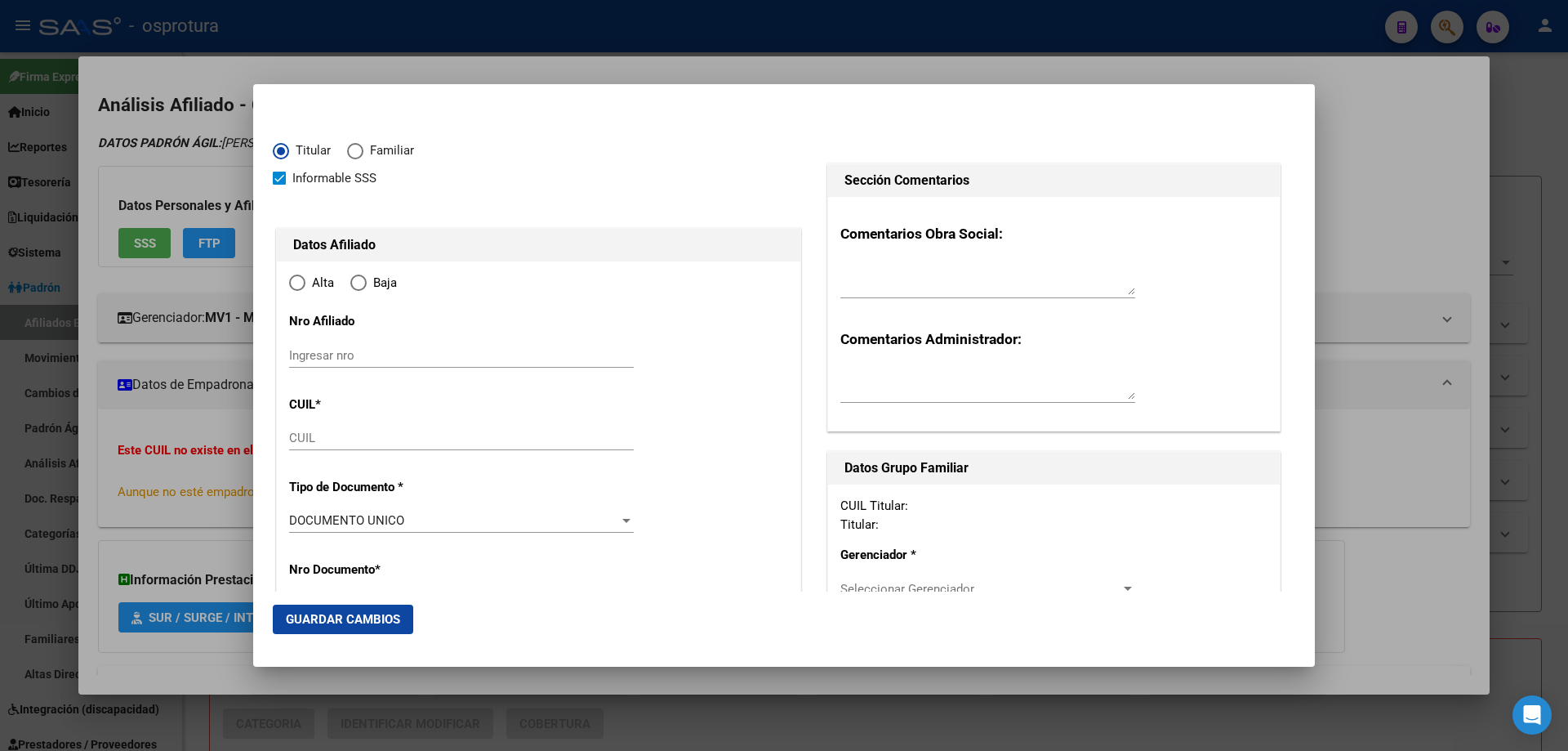
checkbox input "true"
type input "27-21016624-1"
type input "21016624"
type input "[PERSON_NAME]"
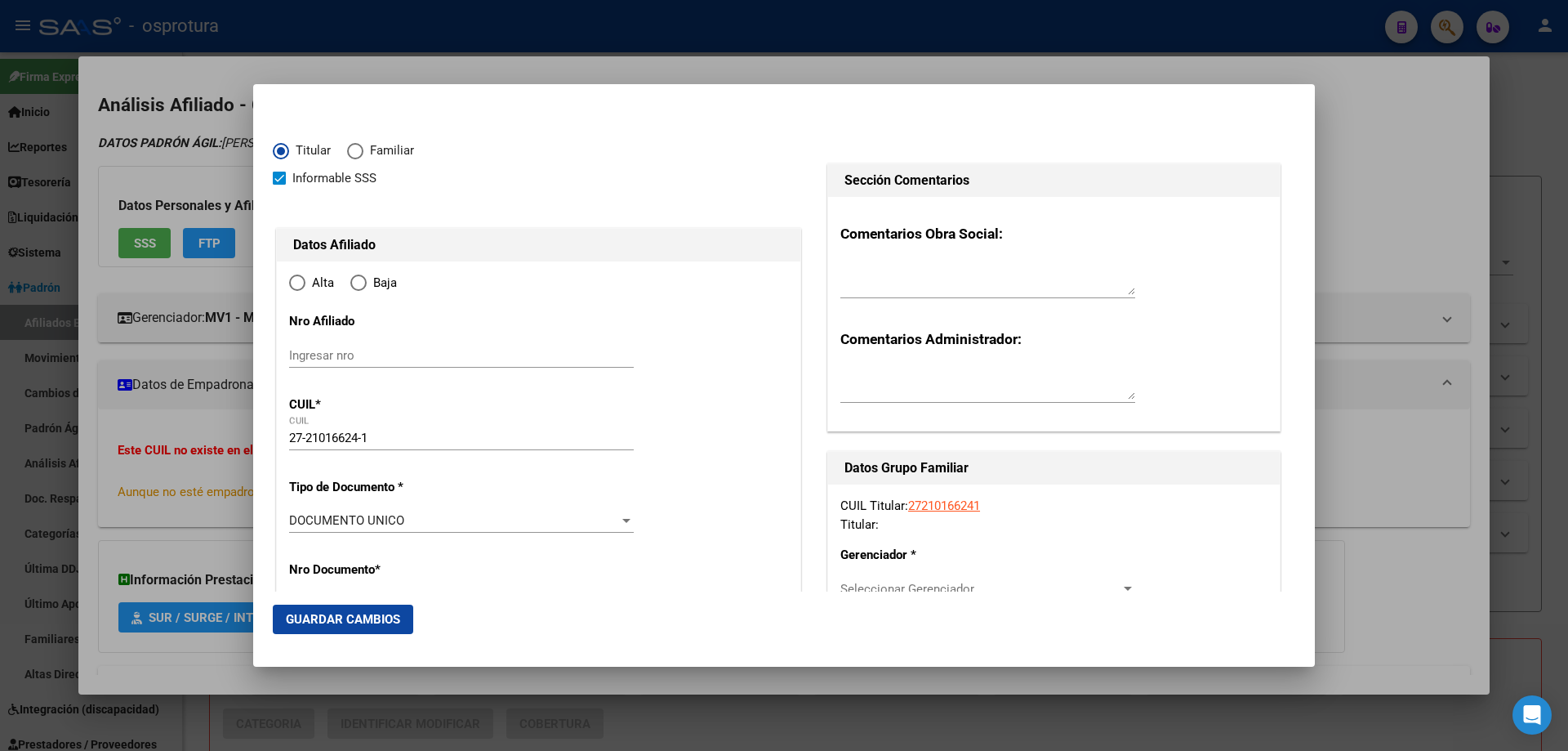
type input "[DATE]"
type input "SAN JUAN"
type input "5400"
type input "PROLONGACION RIOJA"
type input "8"
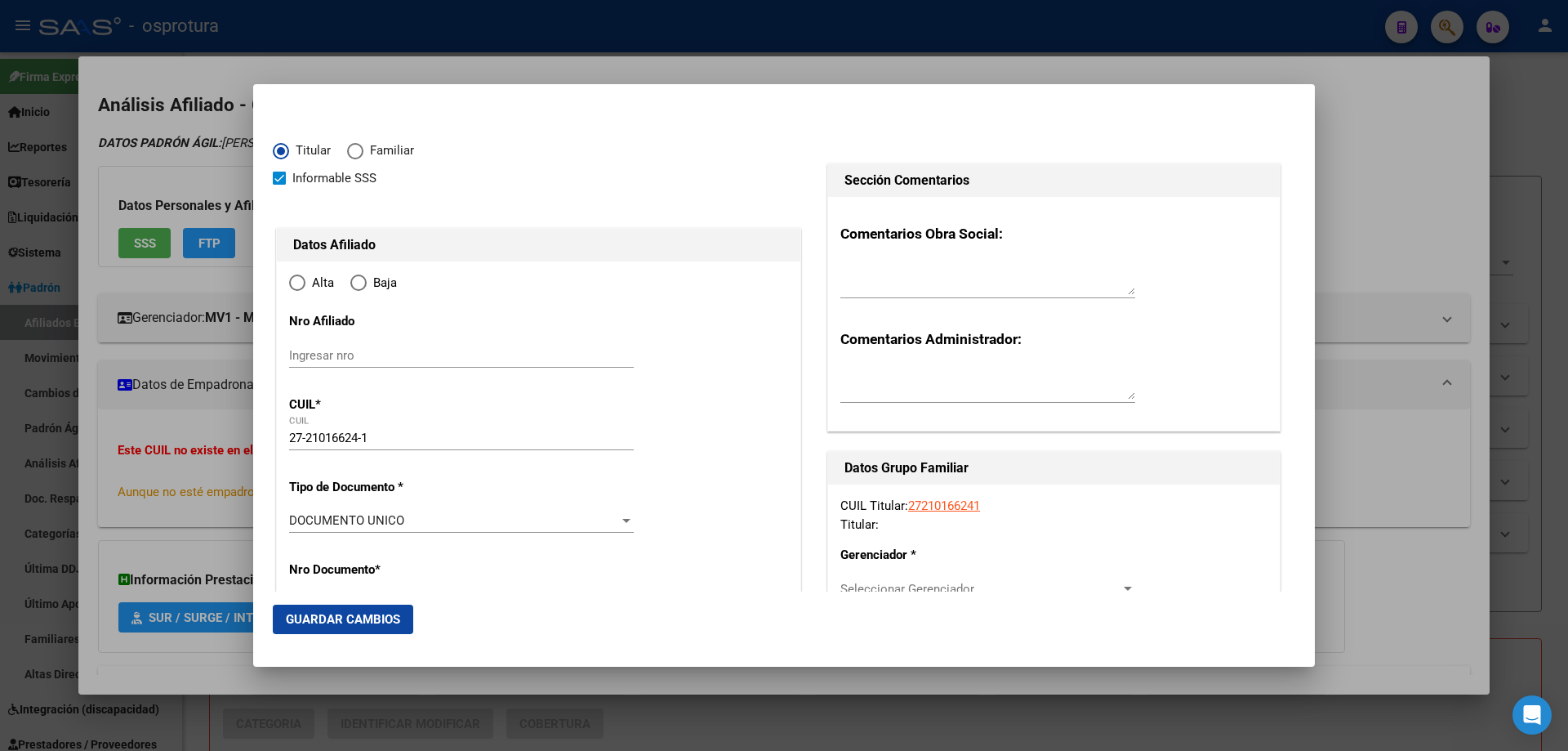
type input "0"
radio input "true"
type input "SAN JUAN"
click at [292, 517] on input "Ingresar fecha" at bounding box center [461, 525] width 344 height 26
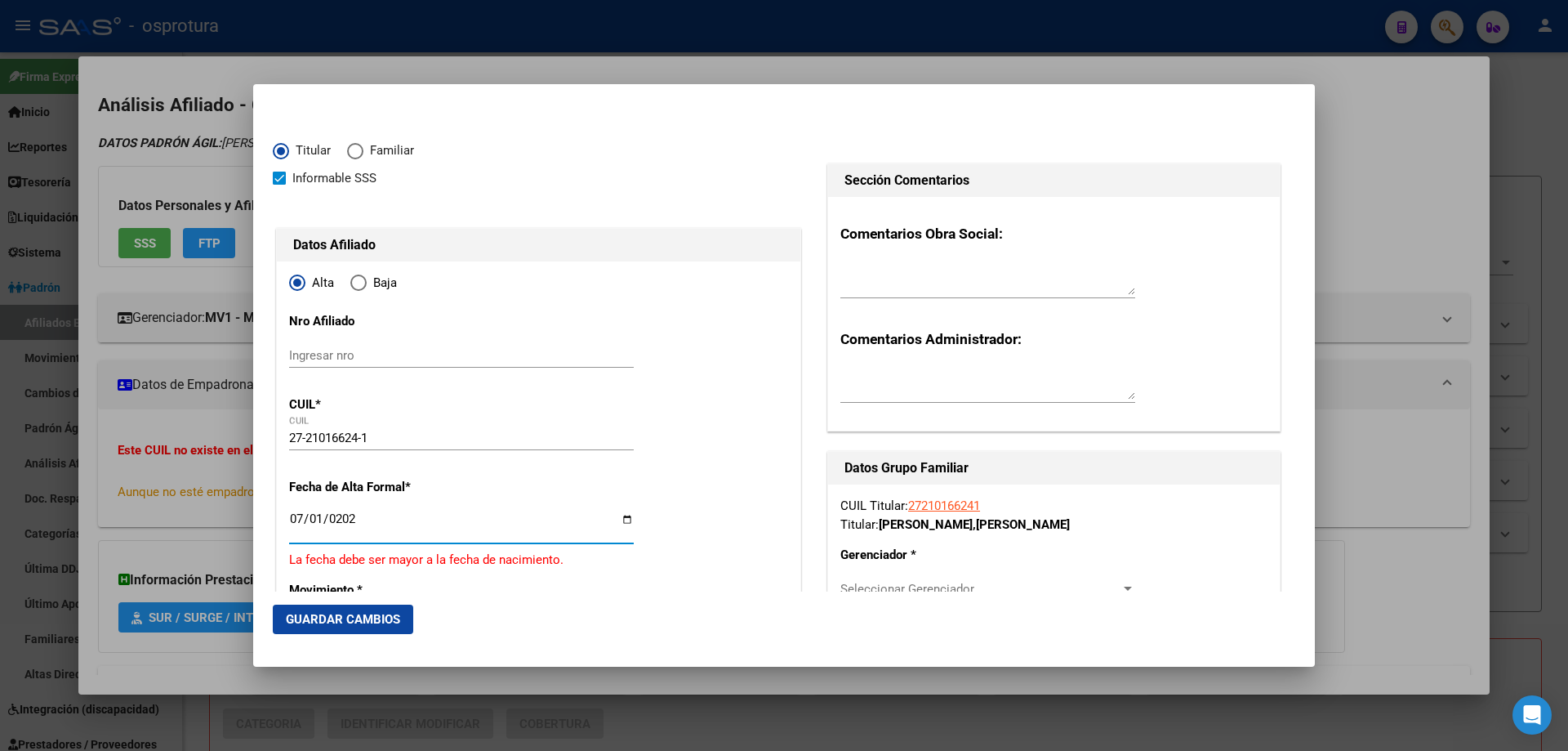
type input "[DATE]"
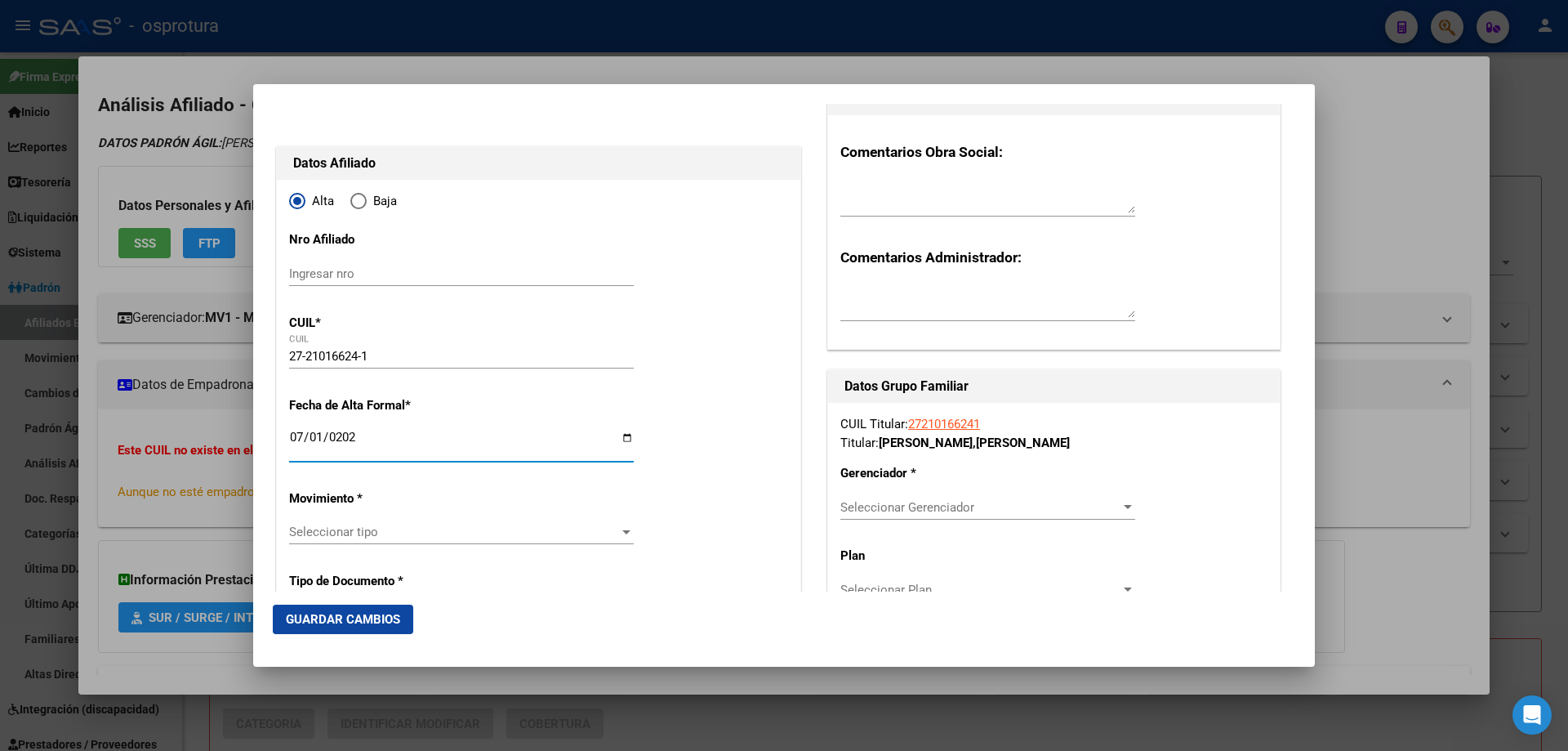
scroll to position [163, 0]
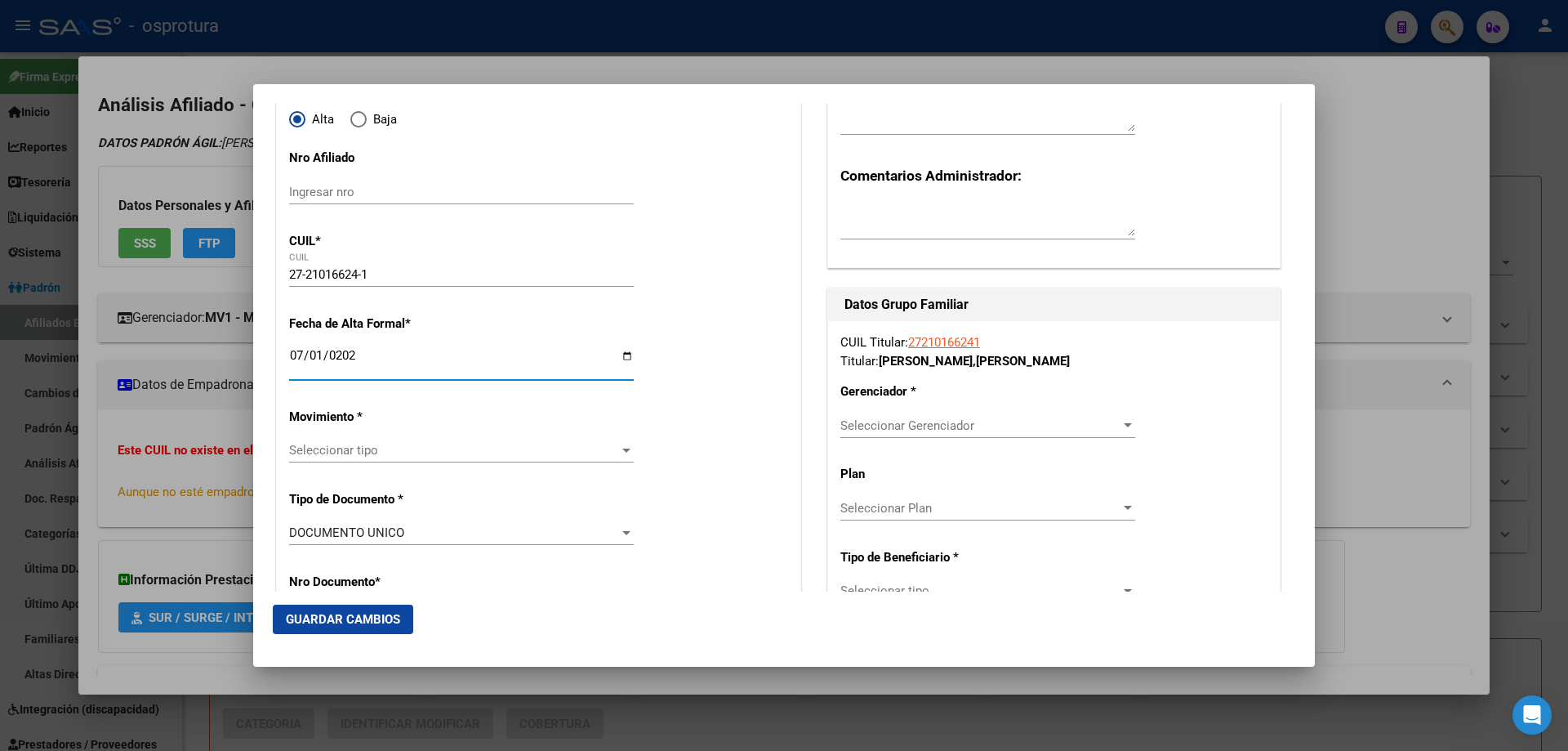
click at [378, 456] on span "Seleccionar tipo" at bounding box center [454, 450] width 330 height 15
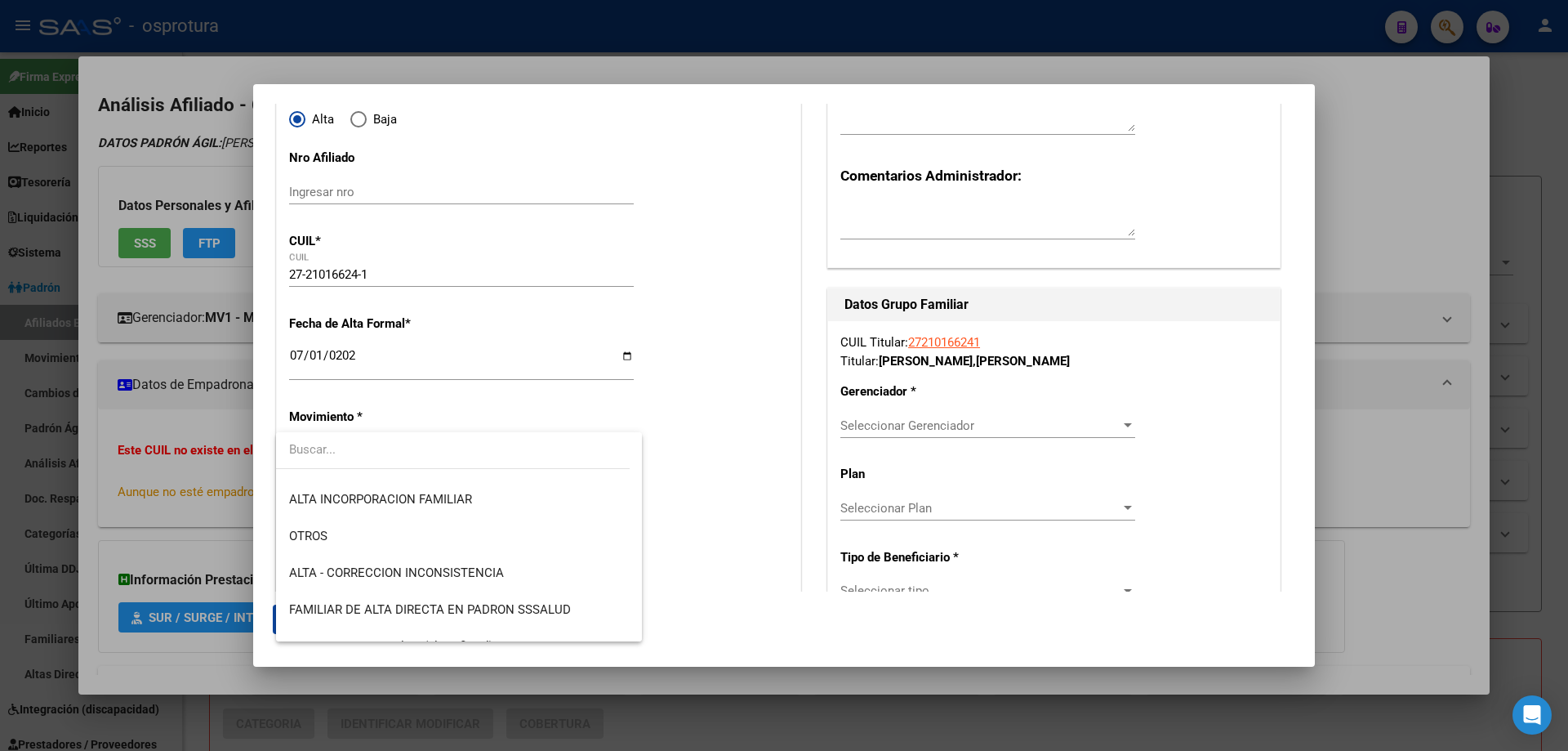
scroll to position [408, 0]
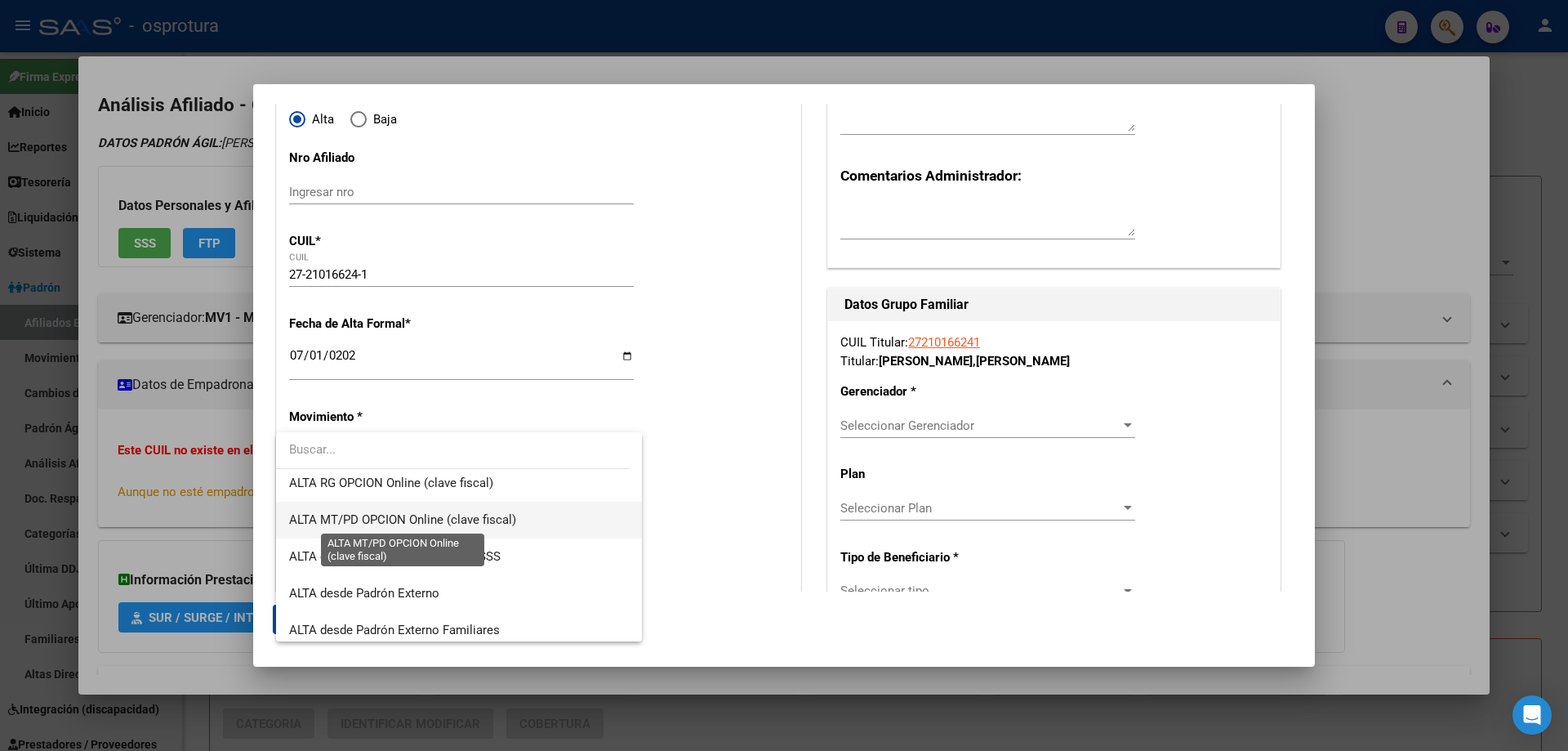
click at [411, 525] on span "ALTA MT/PD OPCION Online (clave fiscal)" at bounding box center [403, 519] width 227 height 15
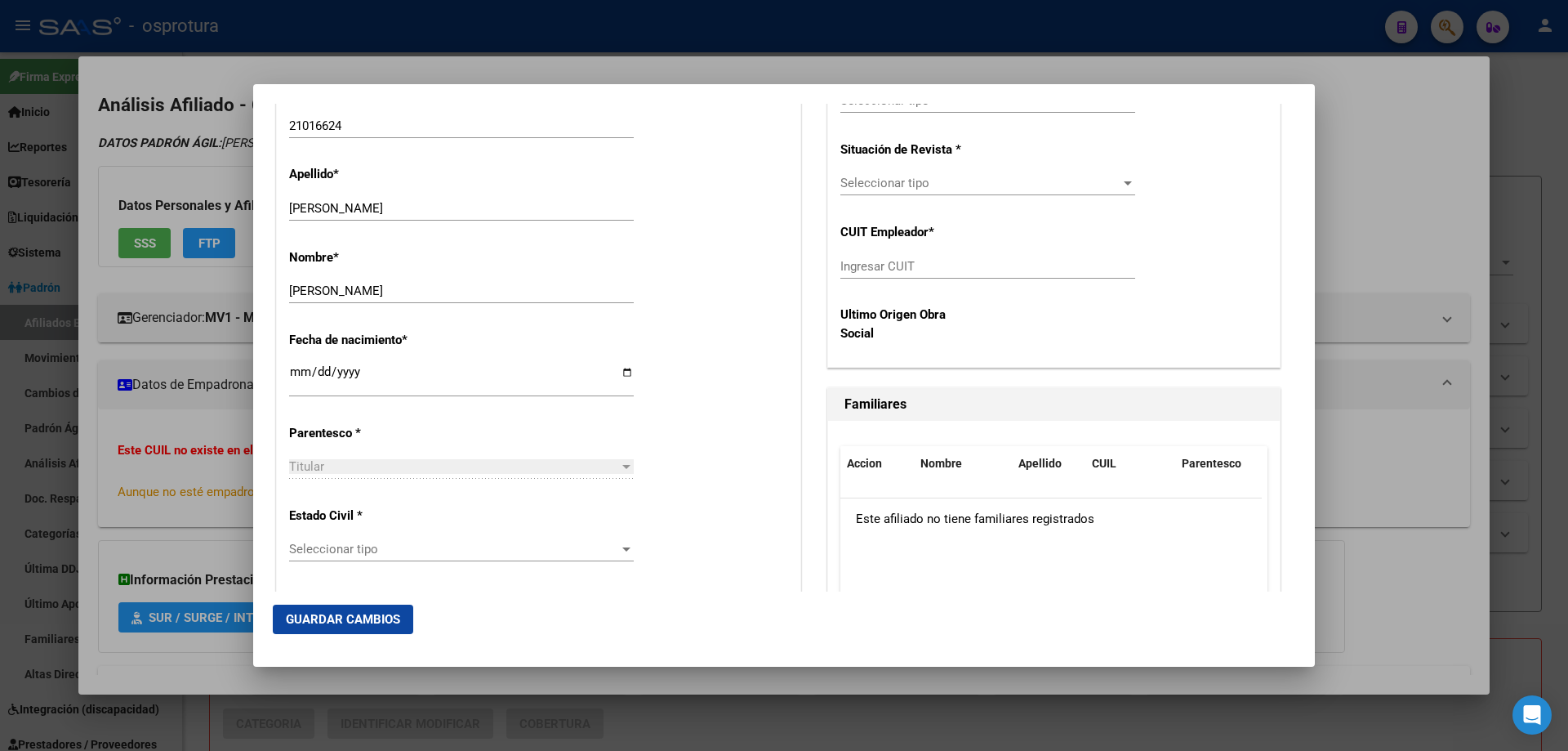
scroll to position [735, 0]
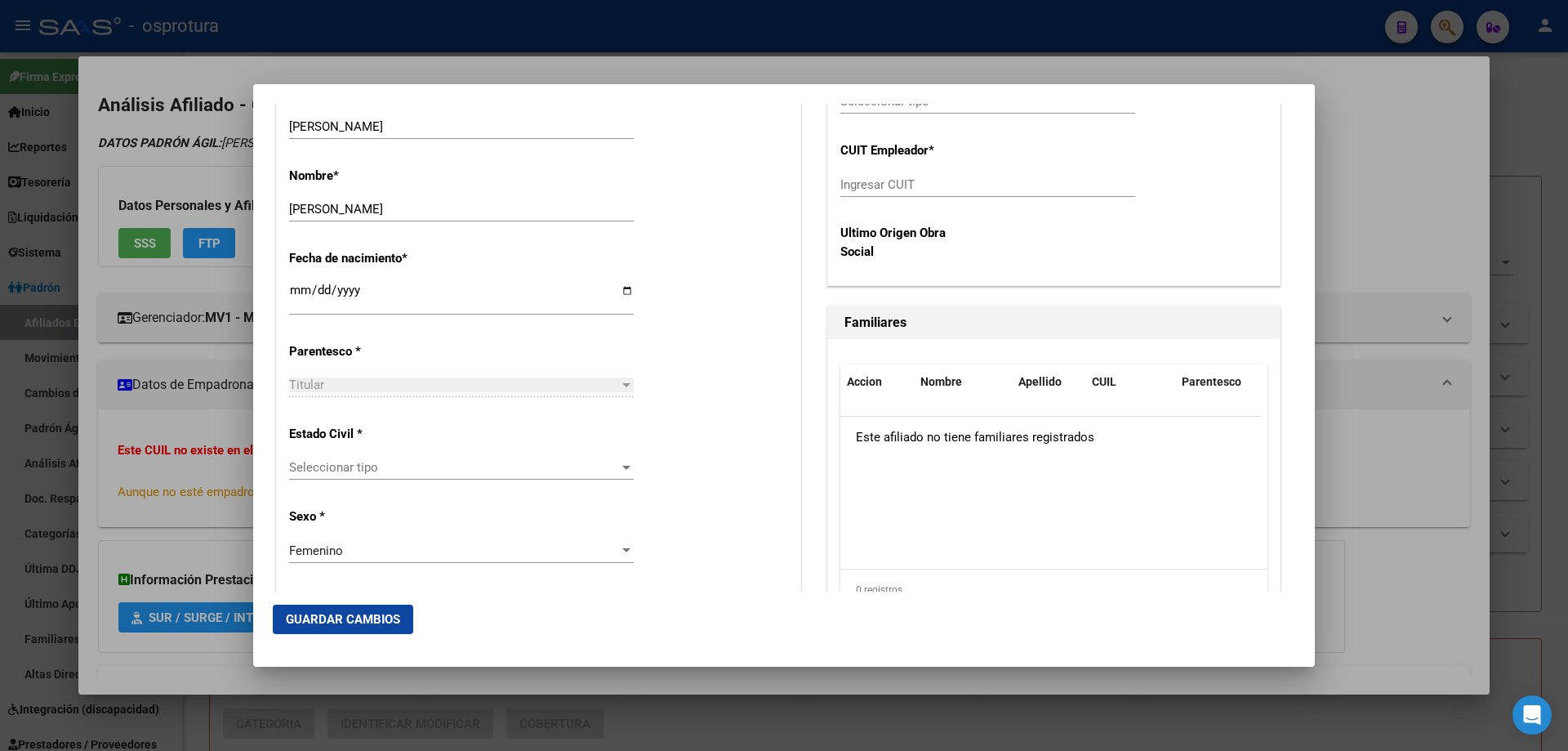
click at [375, 464] on span "Seleccionar tipo" at bounding box center [454, 467] width 330 height 15
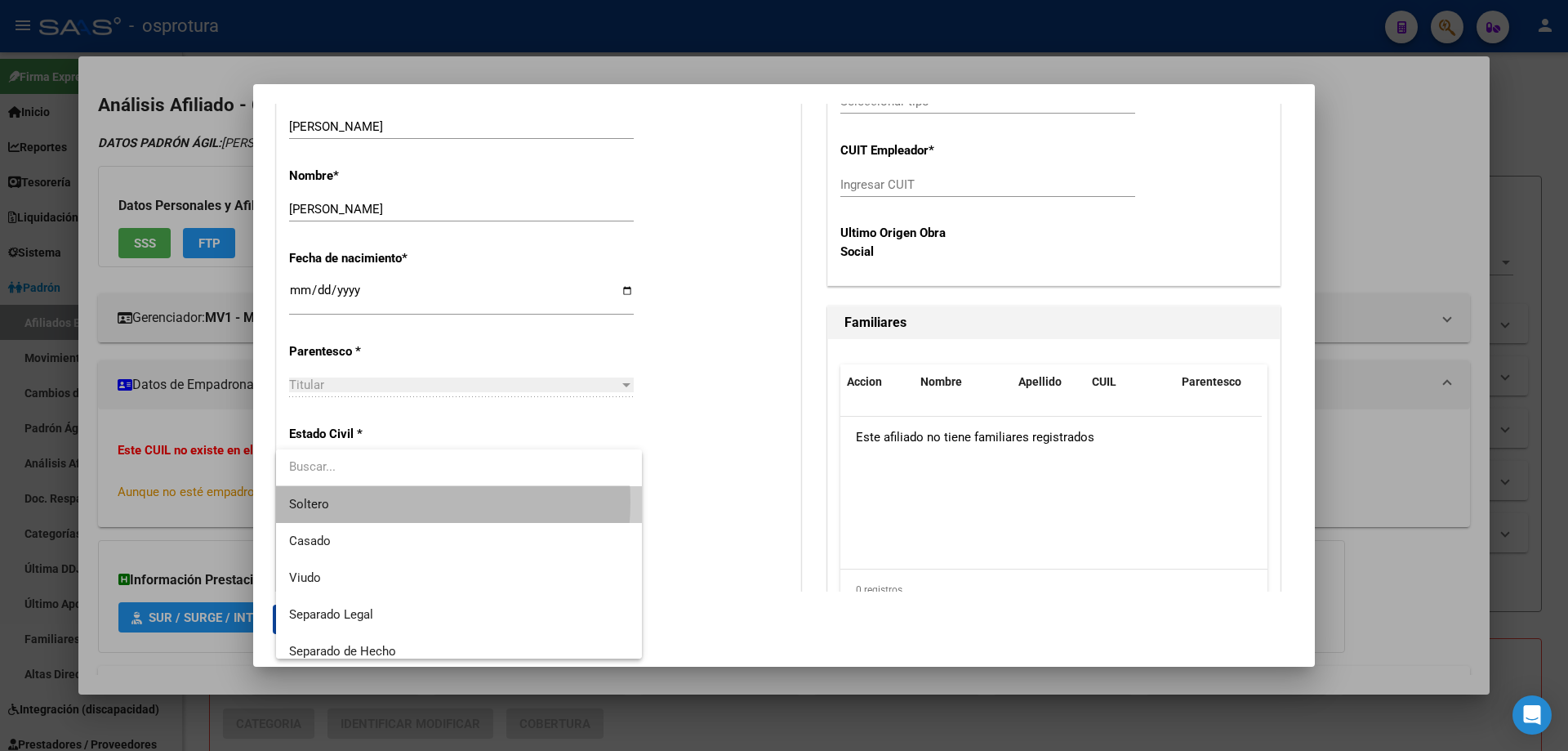
click at [377, 502] on span "Soltero" at bounding box center [458, 504] width 339 height 36
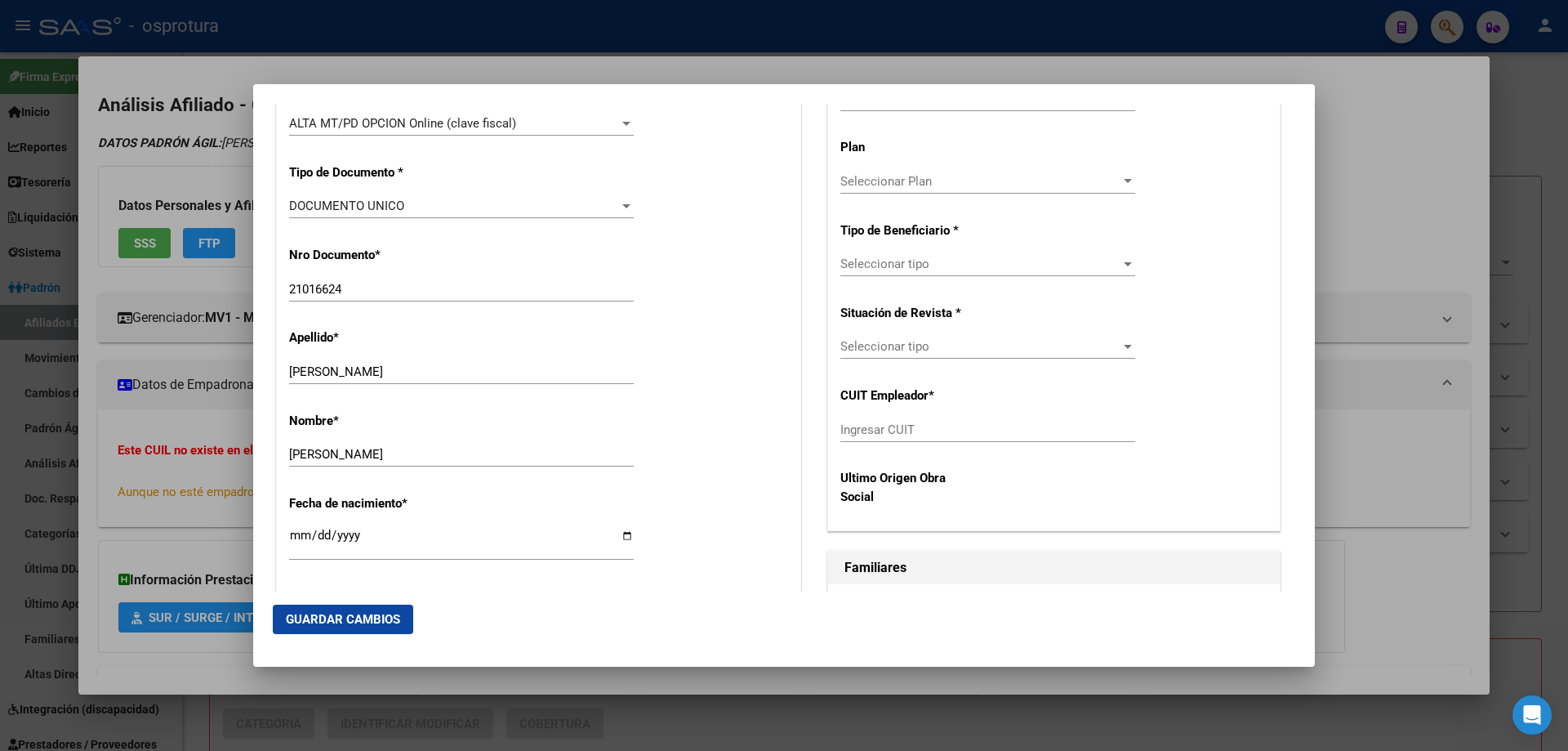
scroll to position [408, 0]
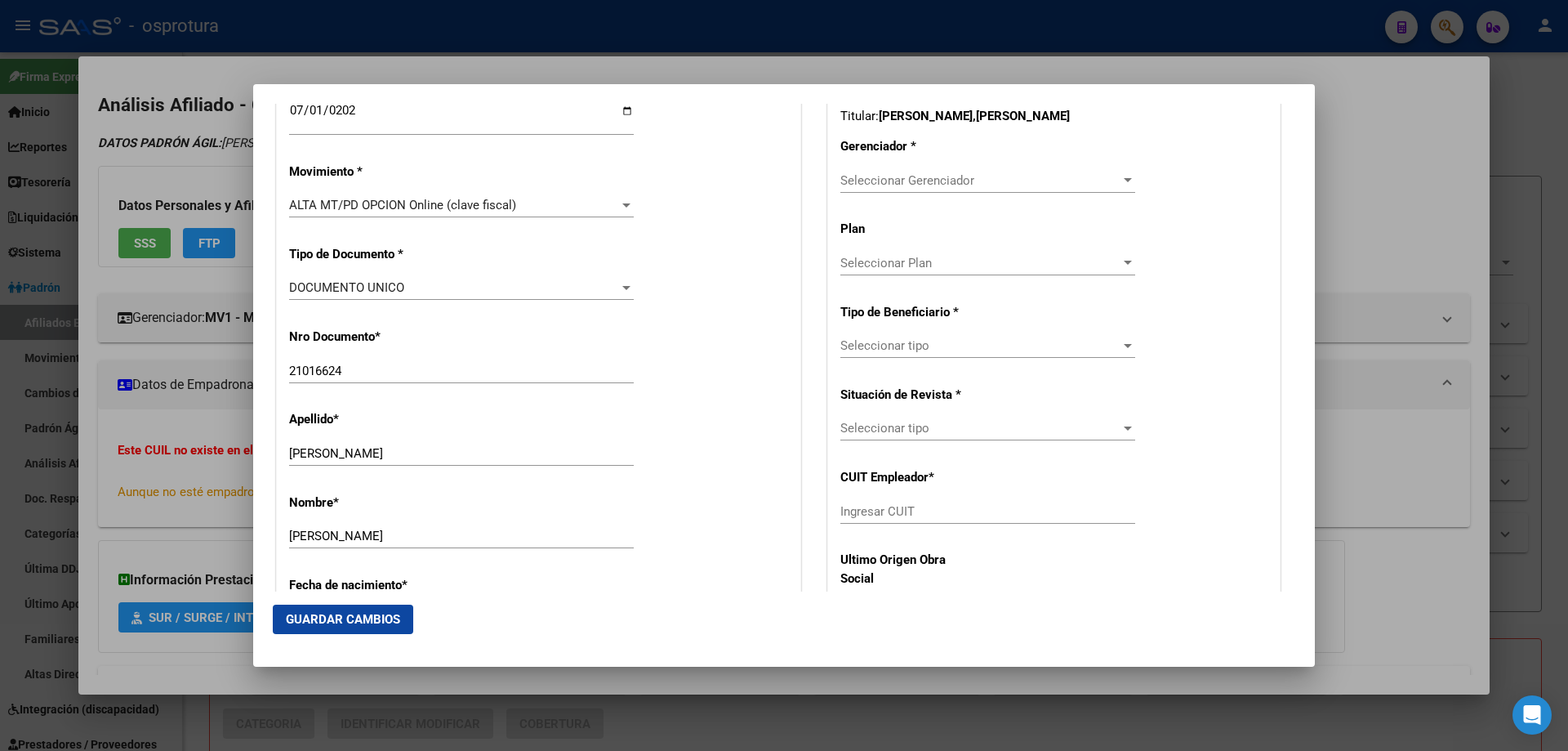
click at [948, 187] on span "Seleccionar Gerenciador" at bounding box center [980, 180] width 280 height 15
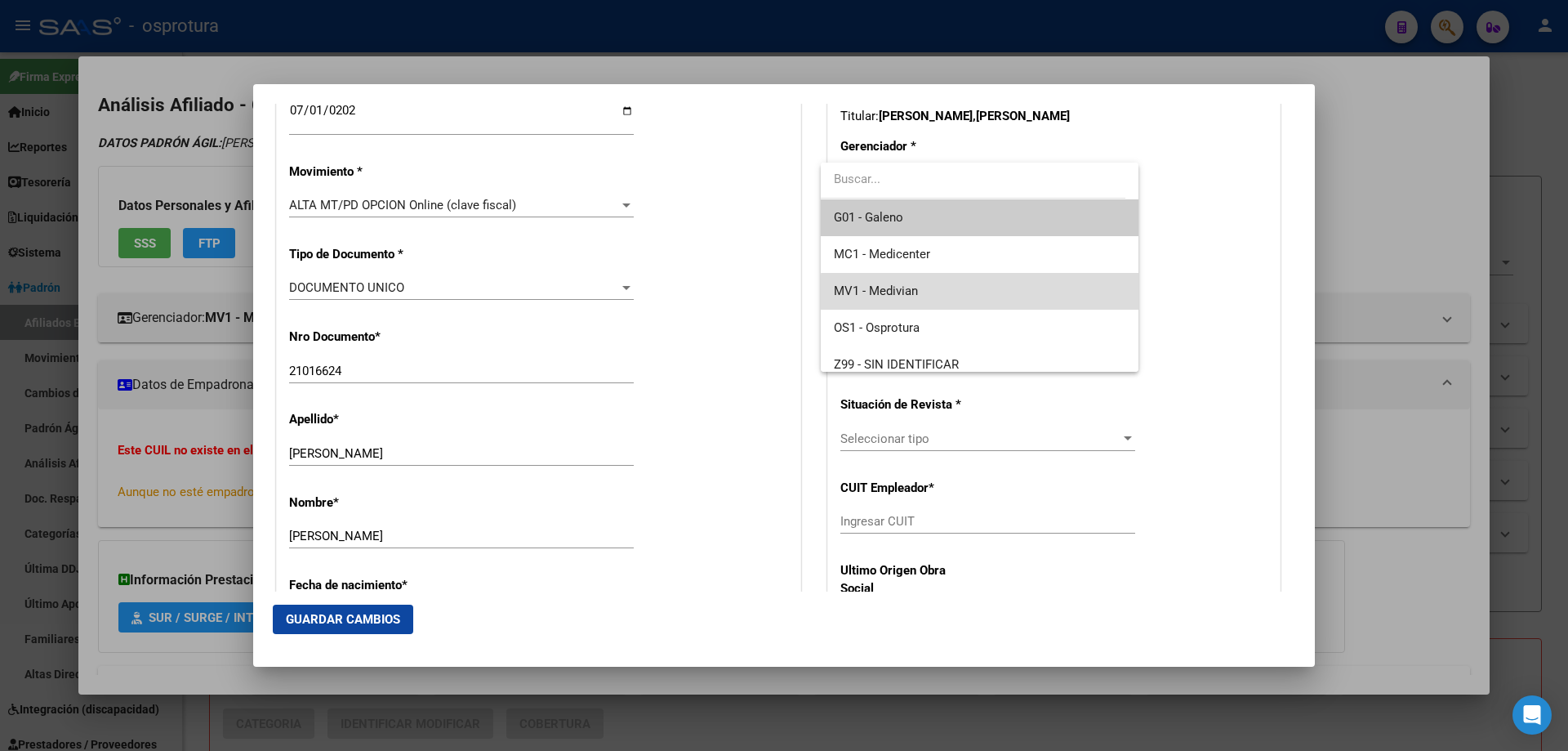
click at [981, 298] on span "MV1 - Medivian" at bounding box center [979, 291] width 291 height 36
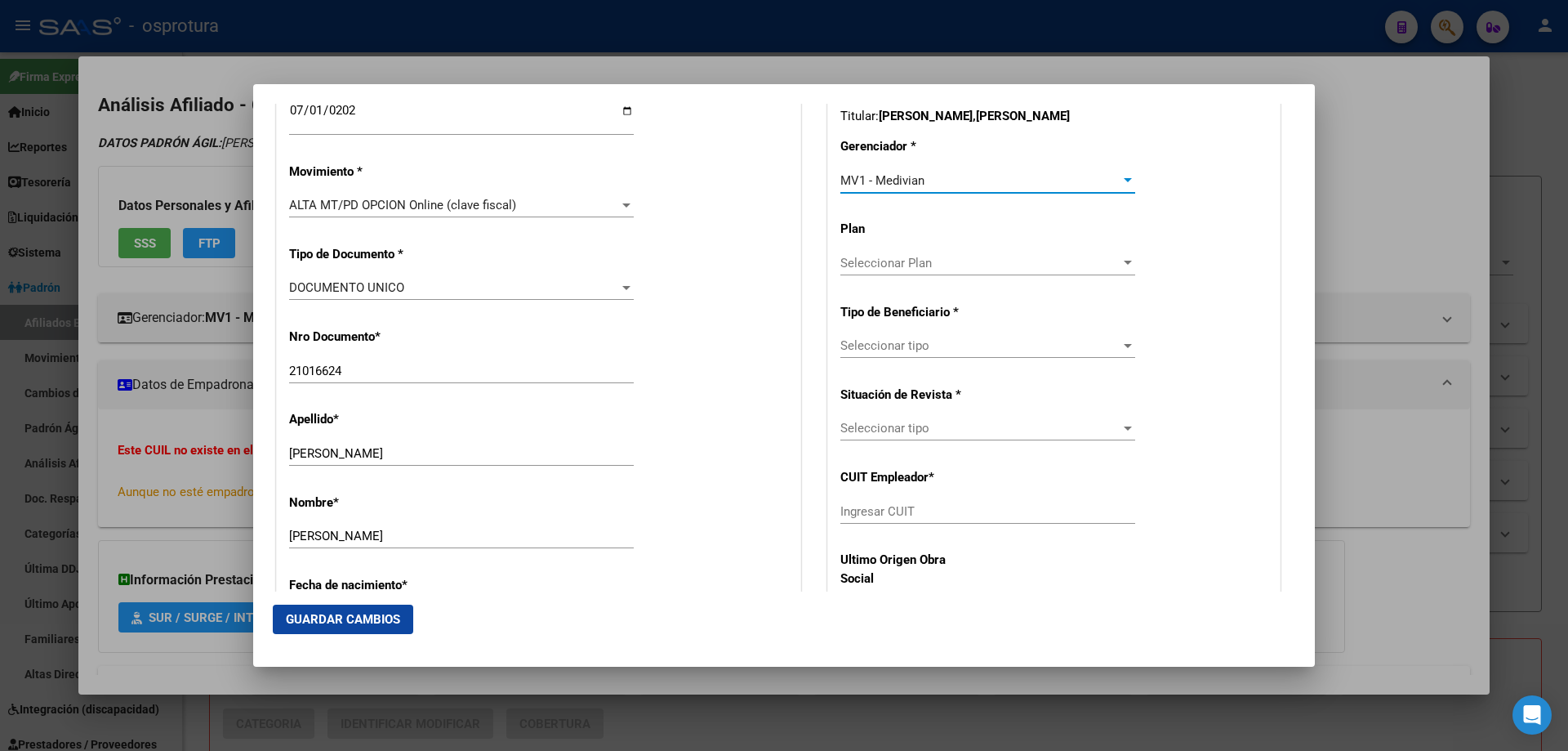
click at [977, 346] on span "Seleccionar tipo" at bounding box center [980, 346] width 280 height 15
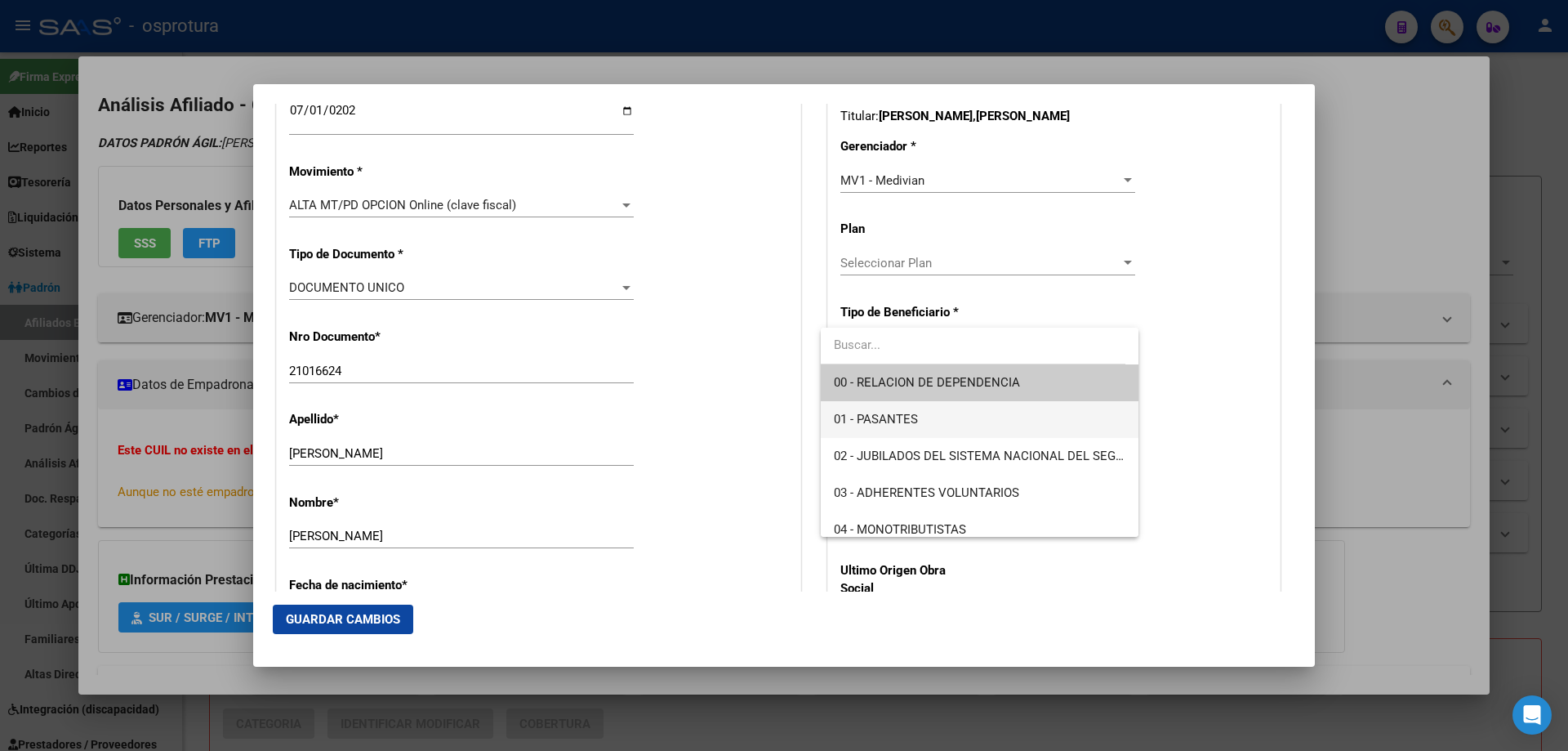
scroll to position [245, 0]
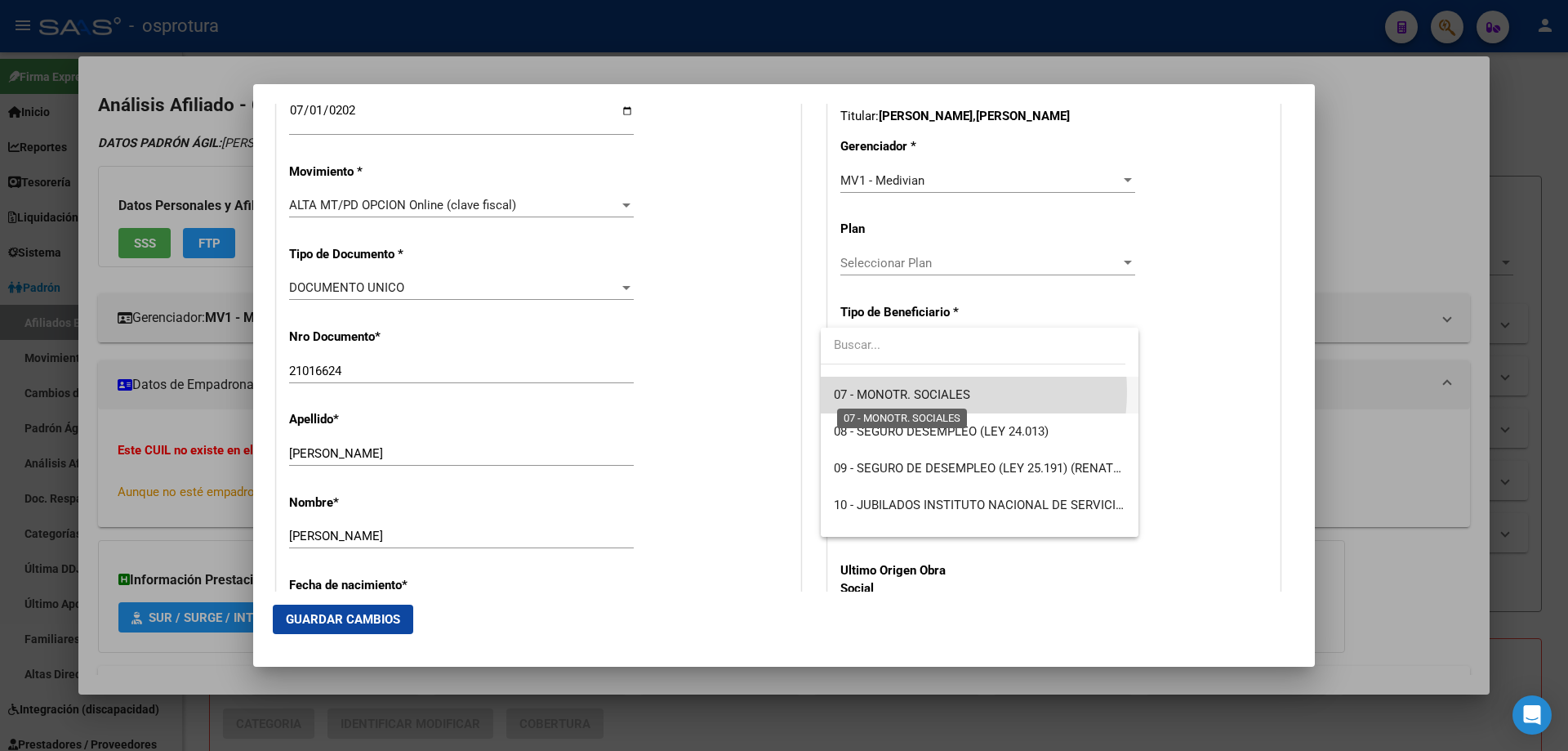
click at [919, 392] on span "07 - MONOTR. SOCIALES" at bounding box center [902, 394] width 136 height 15
type input "27-21016624-1"
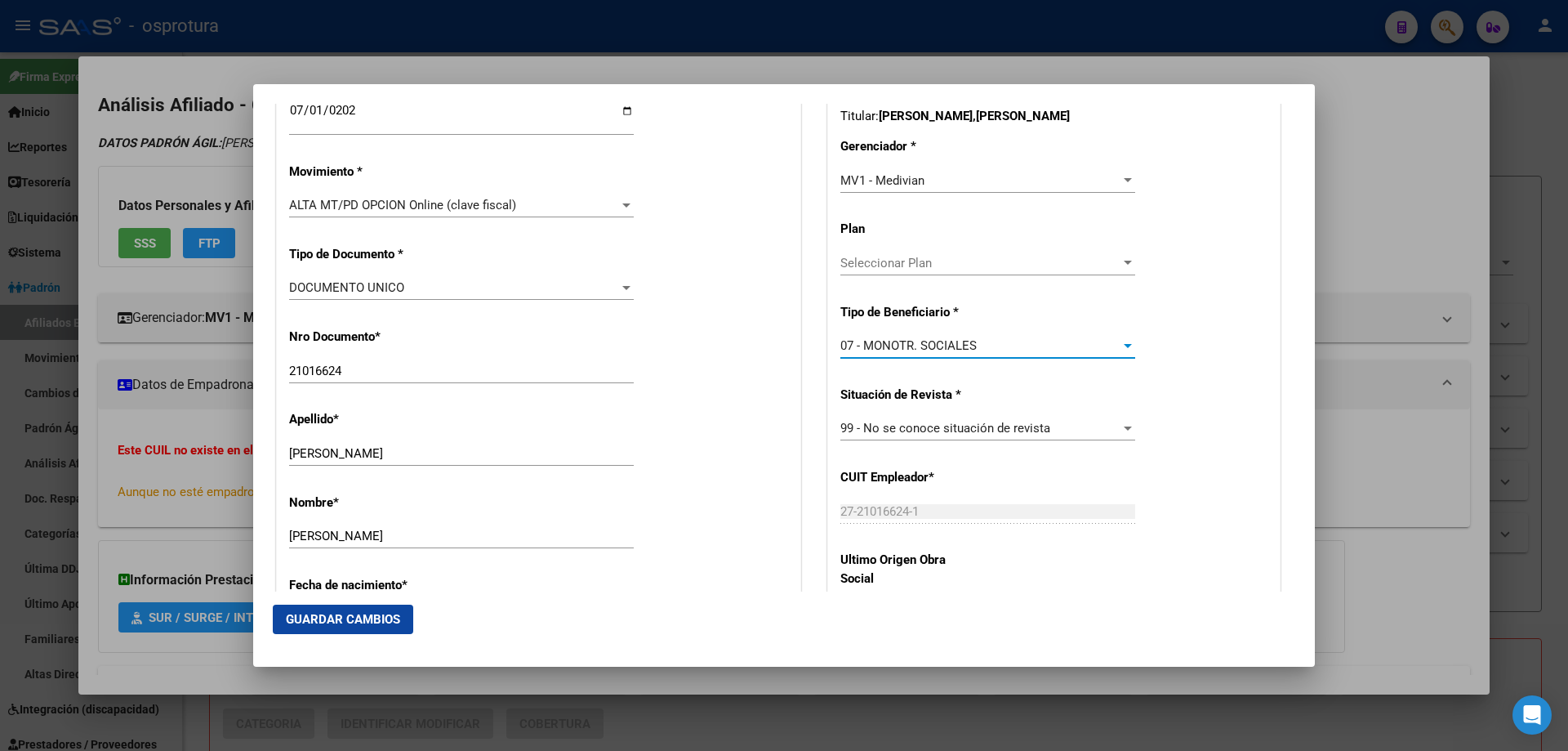
click at [324, 623] on span "Guardar Cambios" at bounding box center [343, 619] width 115 height 15
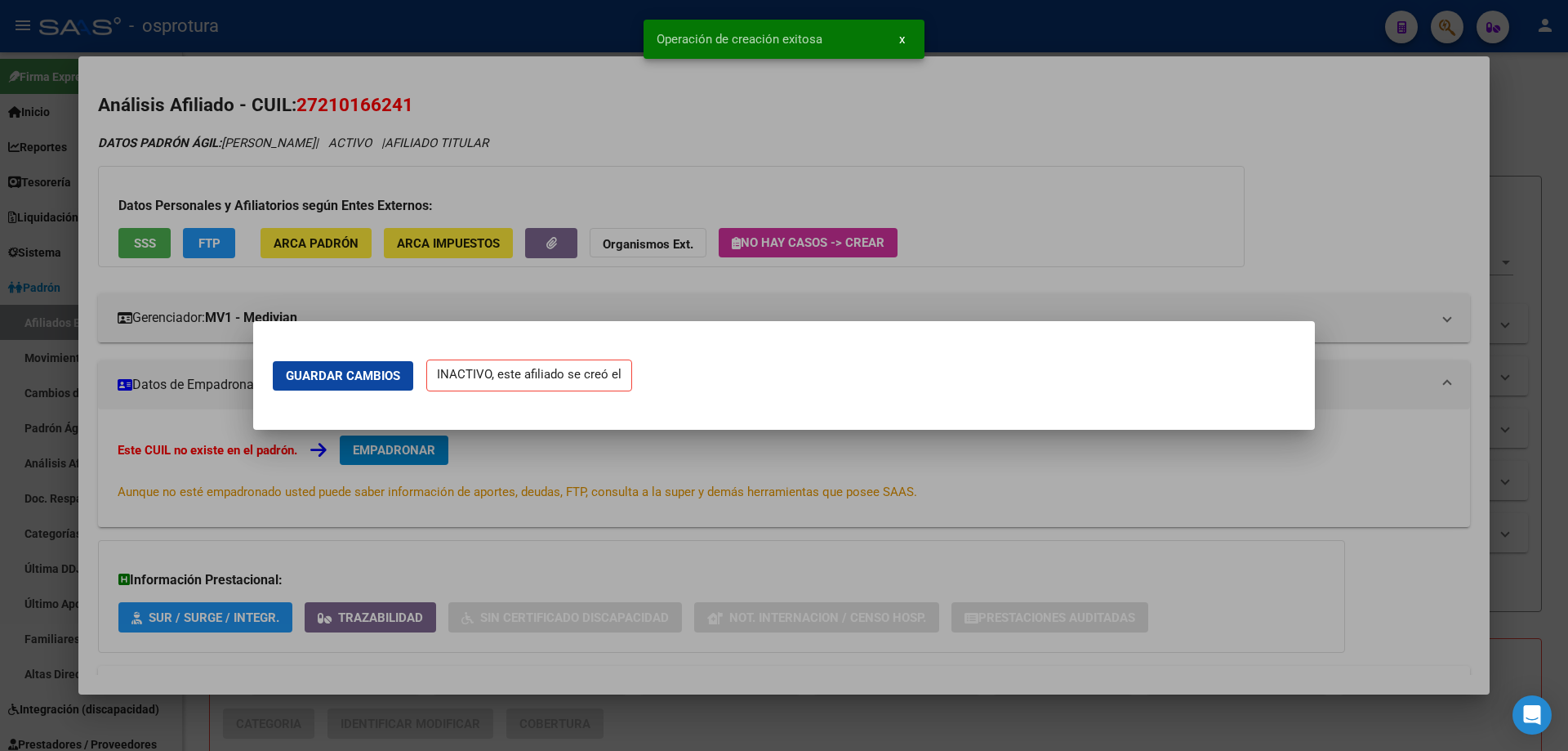
scroll to position [0, 0]
